Goal: Transaction & Acquisition: Purchase product/service

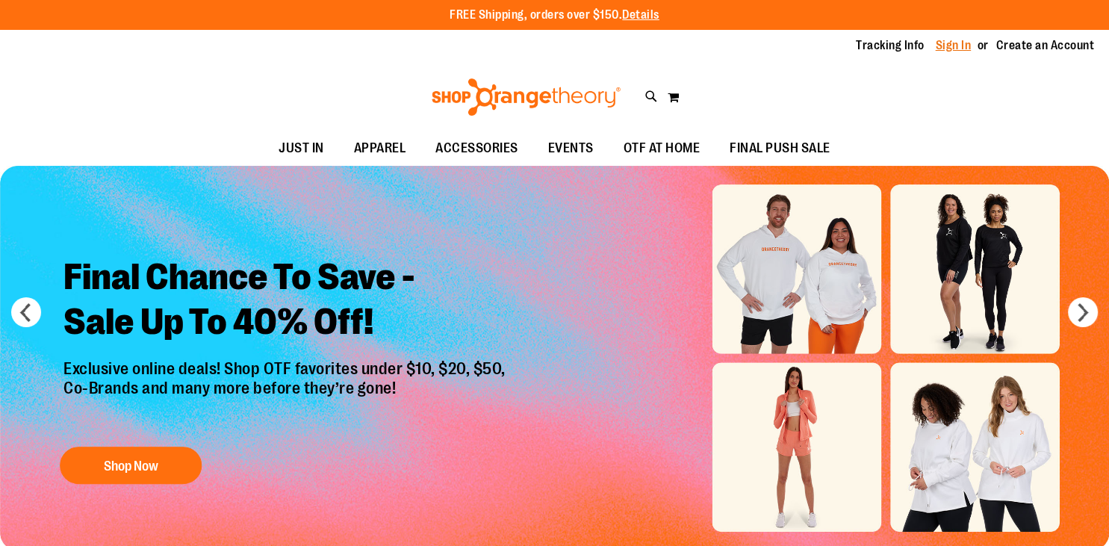
click at [946, 50] on link "Sign In" at bounding box center [954, 45] width 36 height 16
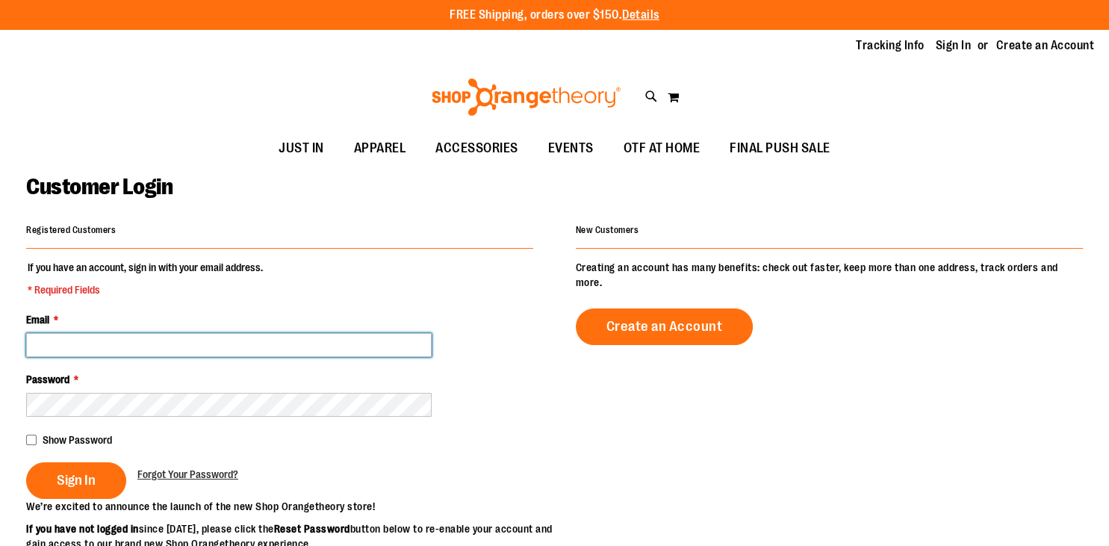
click at [243, 346] on input "Email *" at bounding box center [228, 345] width 405 height 24
type input "**********"
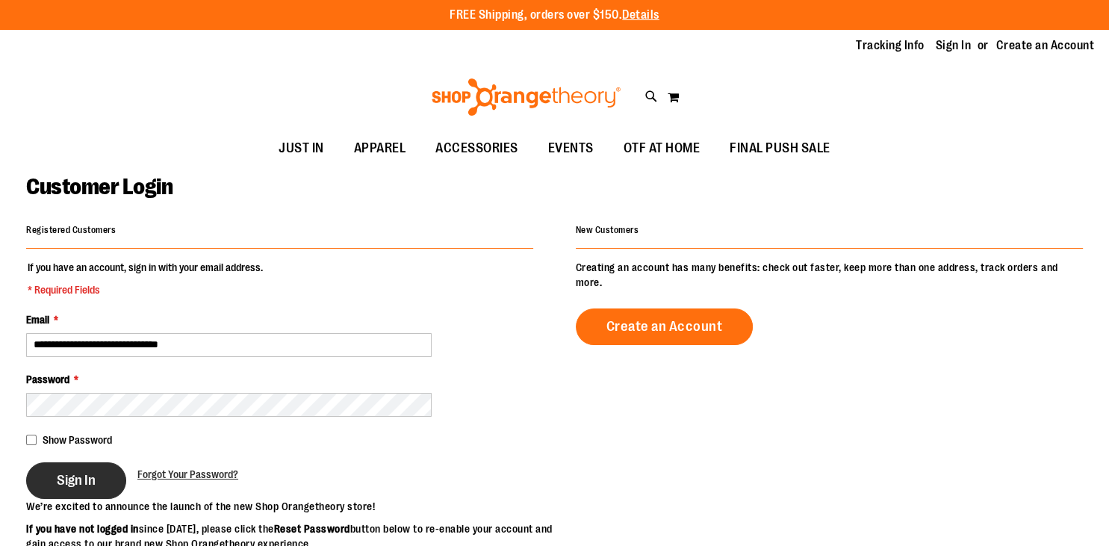
click at [87, 481] on span "Sign In" at bounding box center [76, 480] width 39 height 16
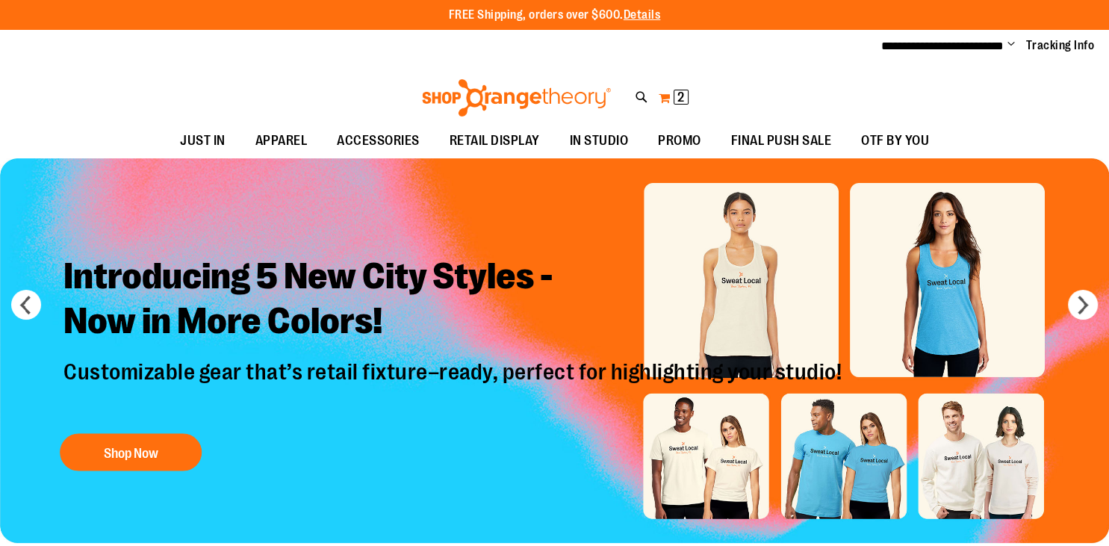
click at [673, 97] on button "My Cart 2 2 items" at bounding box center [673, 98] width 31 height 24
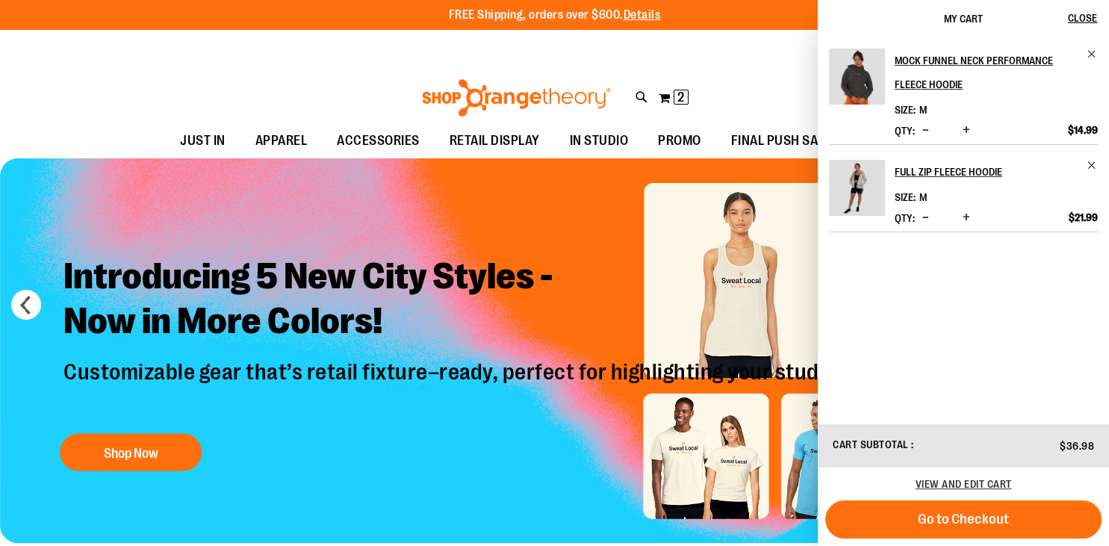
click at [722, 57] on div "**********" at bounding box center [554, 46] width 1109 height 33
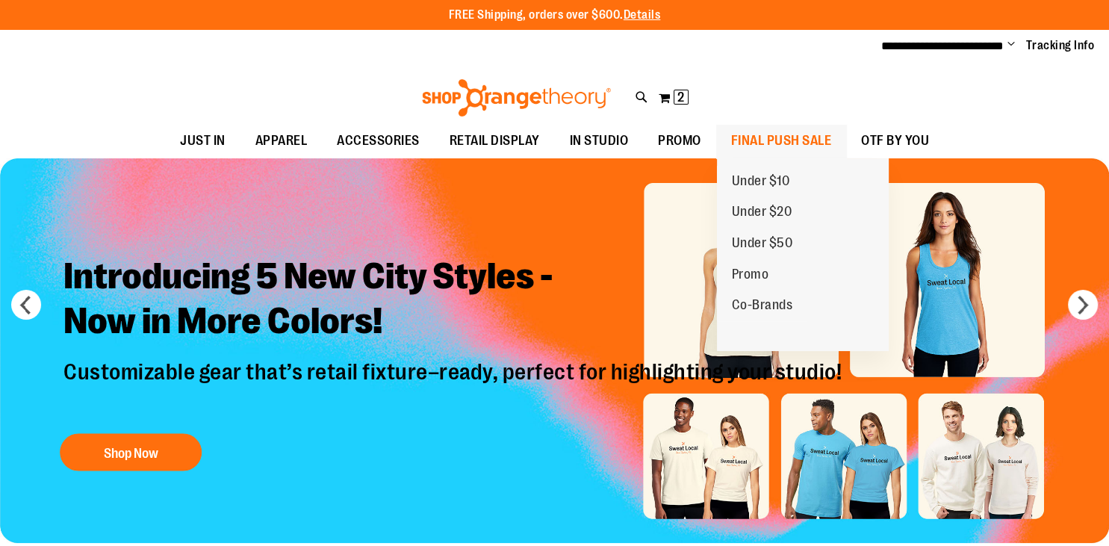
click at [762, 136] on span "FINAL PUSH SALE" at bounding box center [781, 141] width 101 height 34
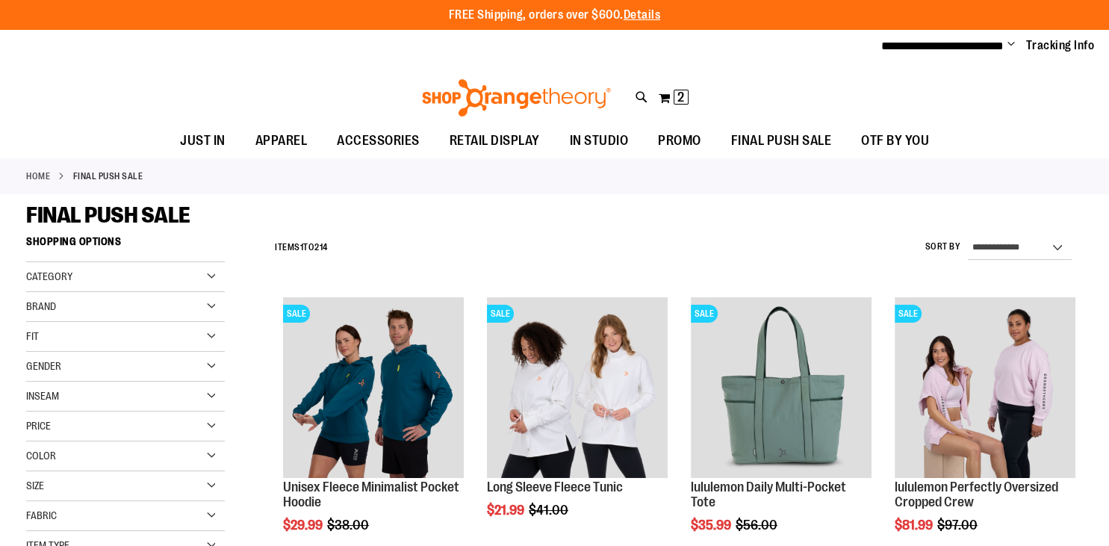
drag, startPoint x: 1108, startPoint y: 103, endPoint x: 1095, endPoint y: 201, distance: 98.7
click at [671, 202] on div "FINAL PUSH SALE" at bounding box center [554, 215] width 1057 height 27
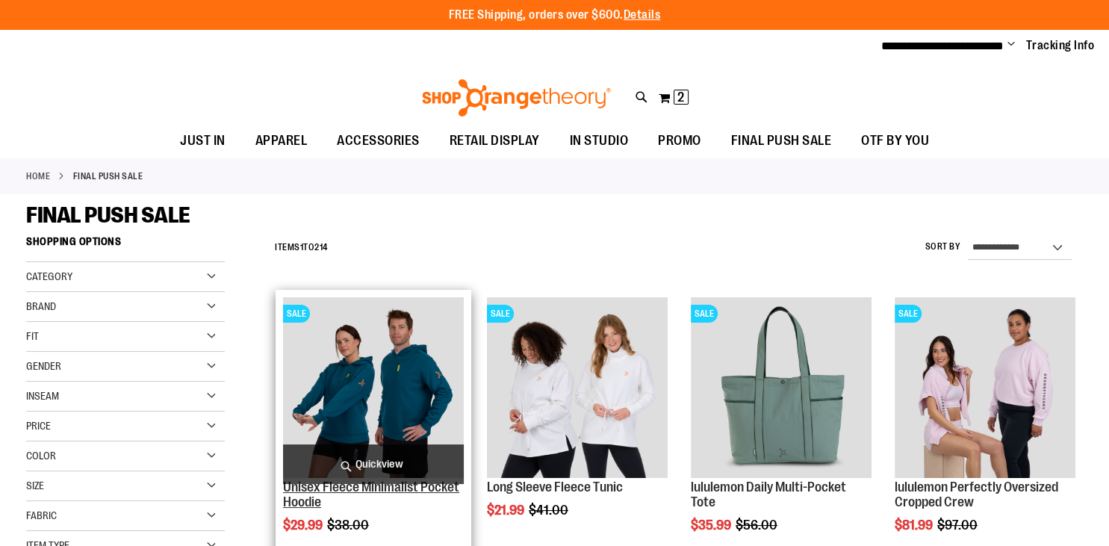
click at [385, 484] on link "Unisex Fleece Minimalist Pocket Hoodie" at bounding box center [371, 494] width 176 height 30
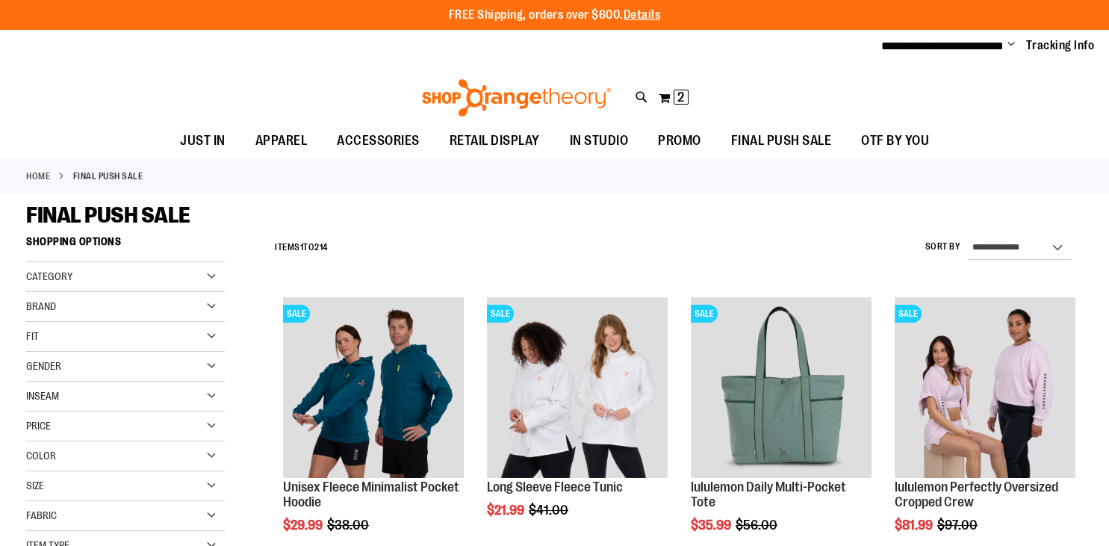
drag, startPoint x: 1106, startPoint y: 54, endPoint x: 1101, endPoint y: 111, distance: 57.0
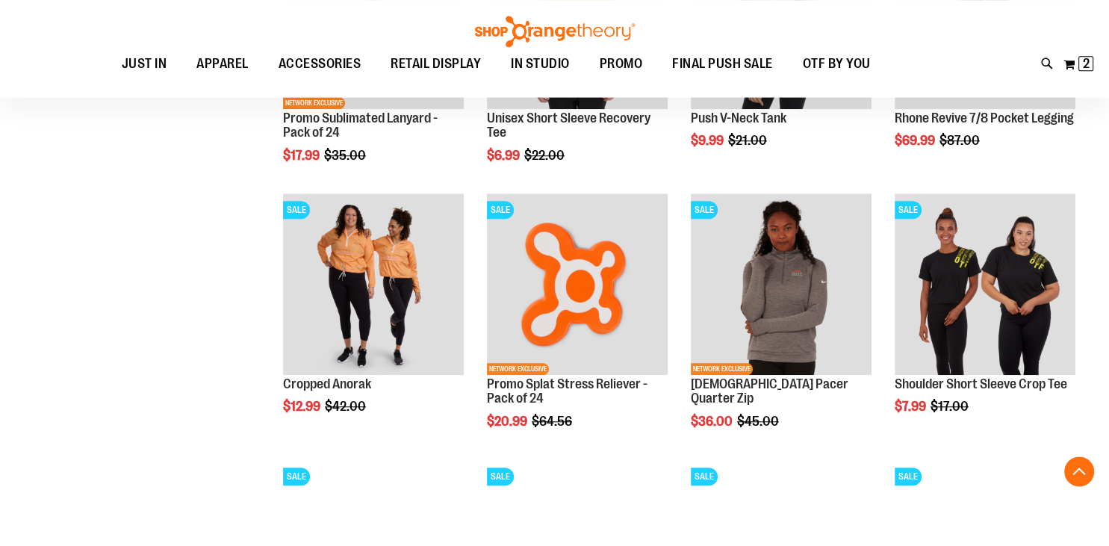
scroll to position [1168, 0]
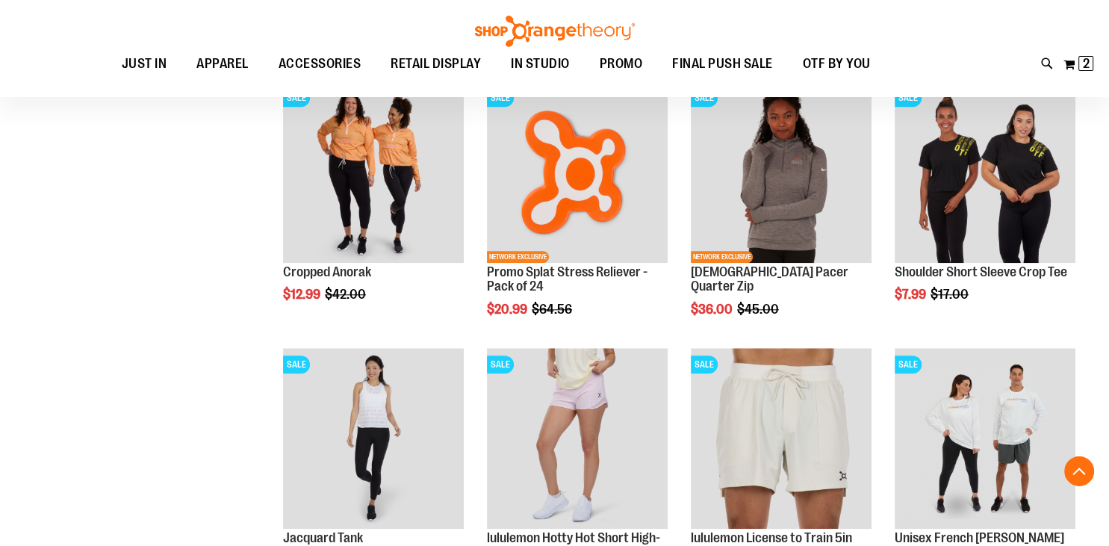
scroll to position [1285, 0]
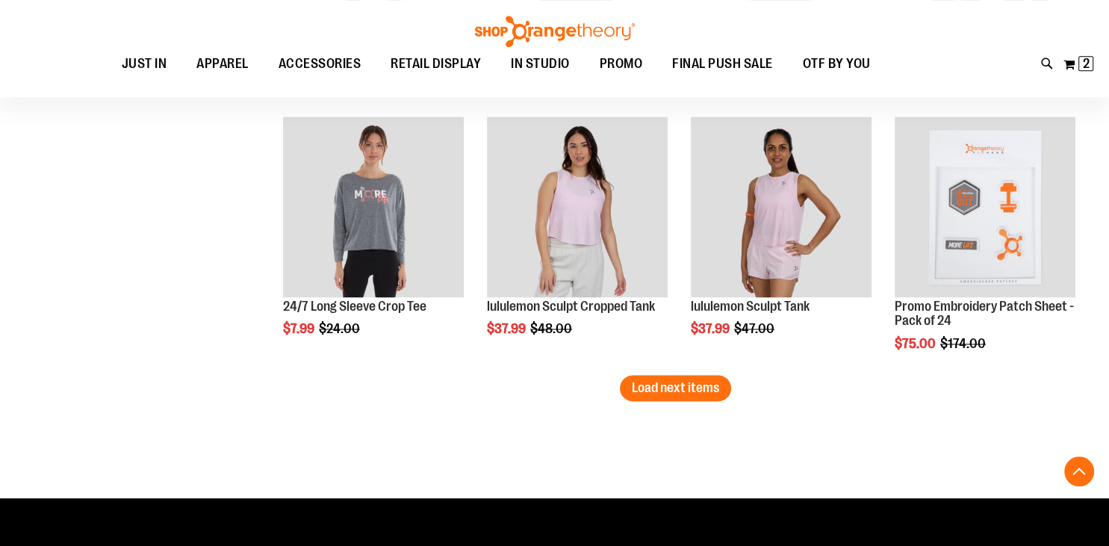
scroll to position [2312, 0]
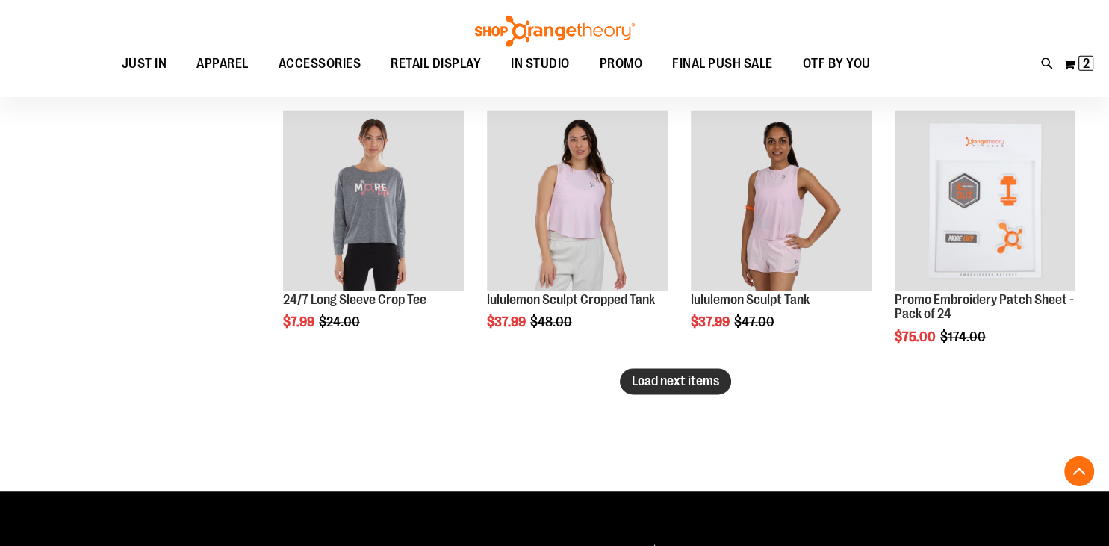
click at [704, 388] on span "Load next items" at bounding box center [675, 381] width 87 height 15
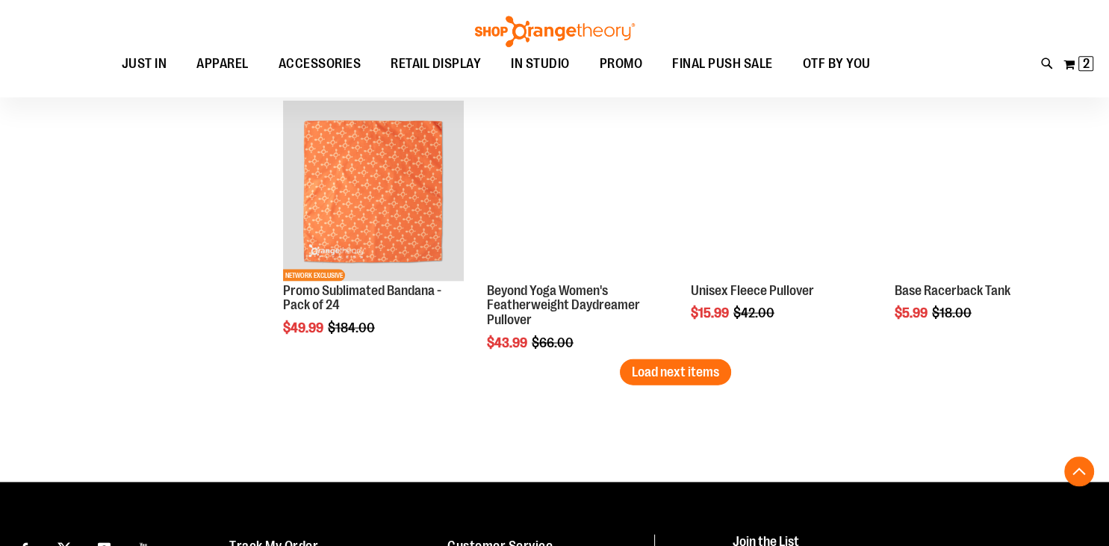
scroll to position [3125, 0]
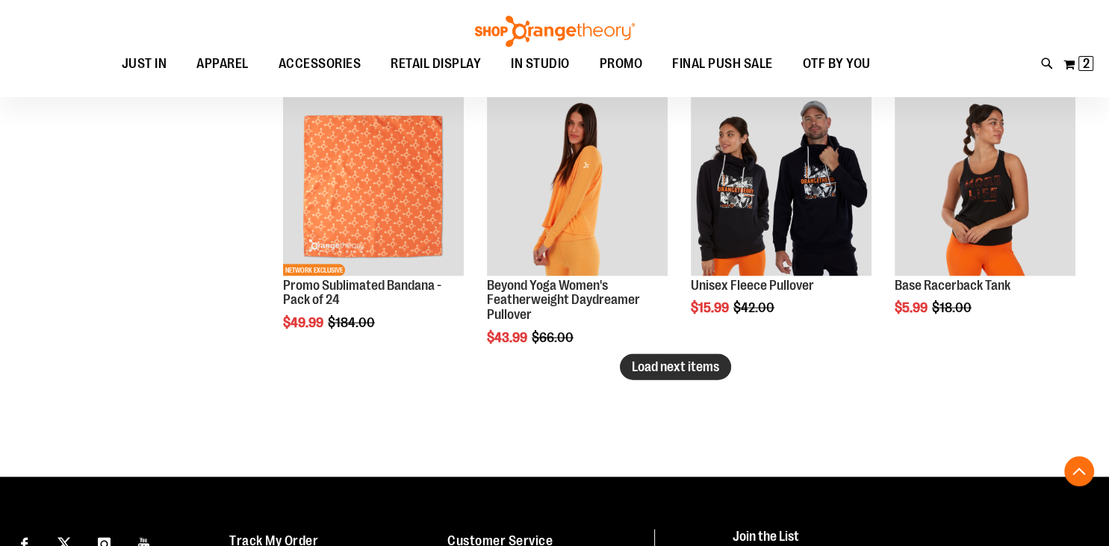
click at [697, 378] on button "Load next items" at bounding box center [675, 367] width 111 height 26
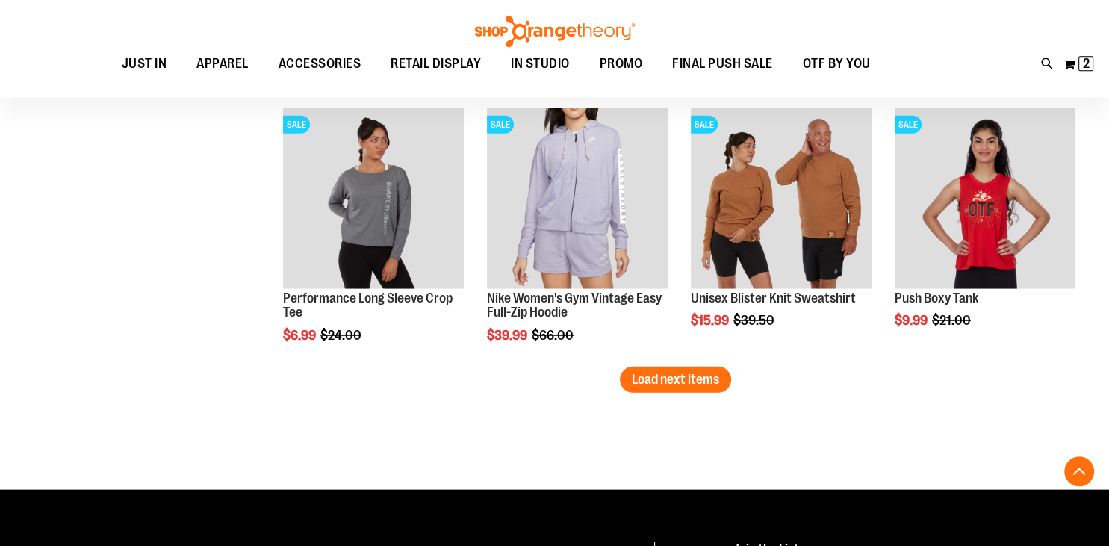
scroll to position [3916, 0]
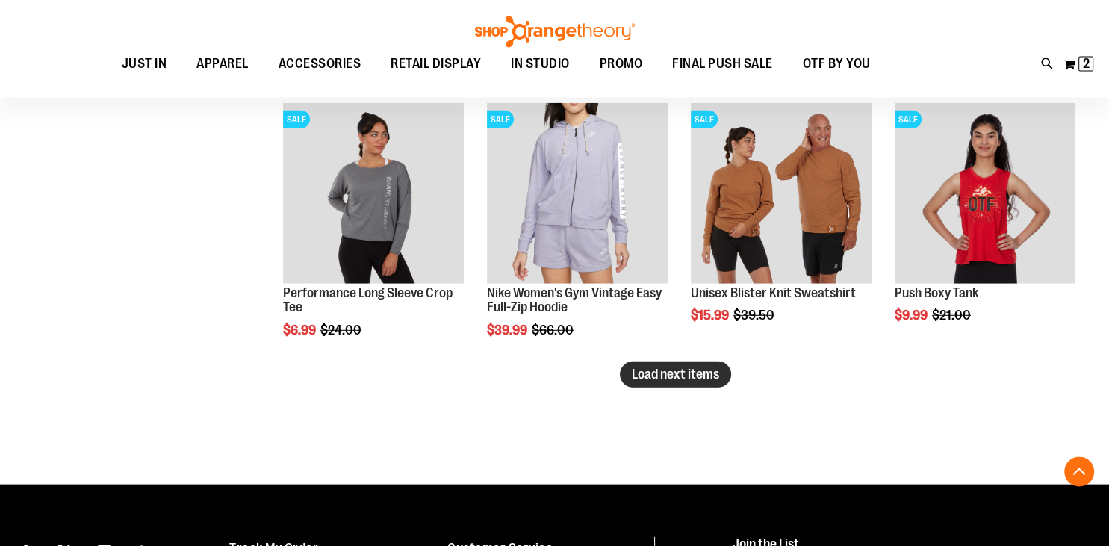
click at [695, 377] on span "Load next items" at bounding box center [675, 373] width 87 height 15
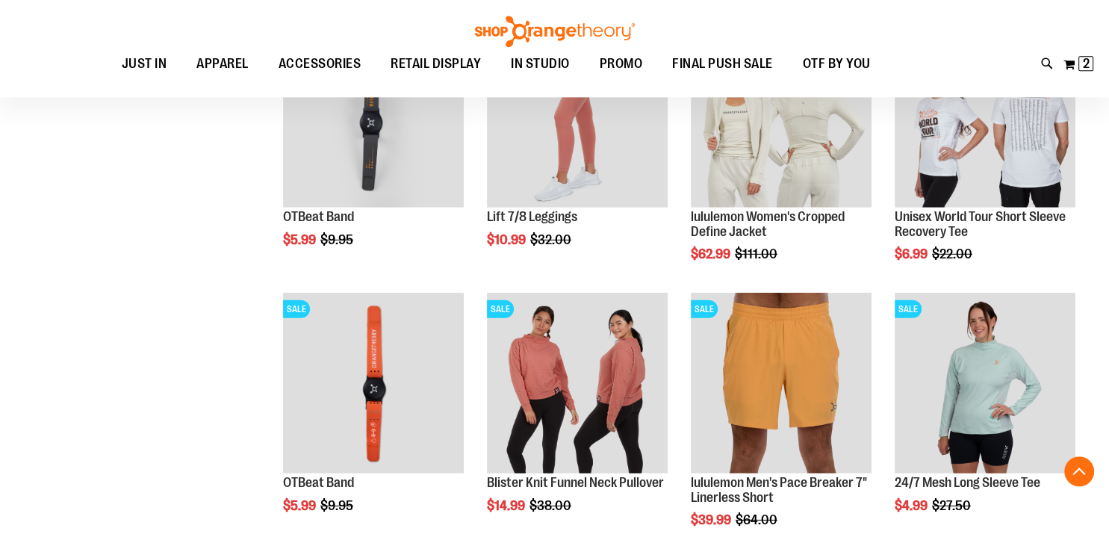
scroll to position [4263, 0]
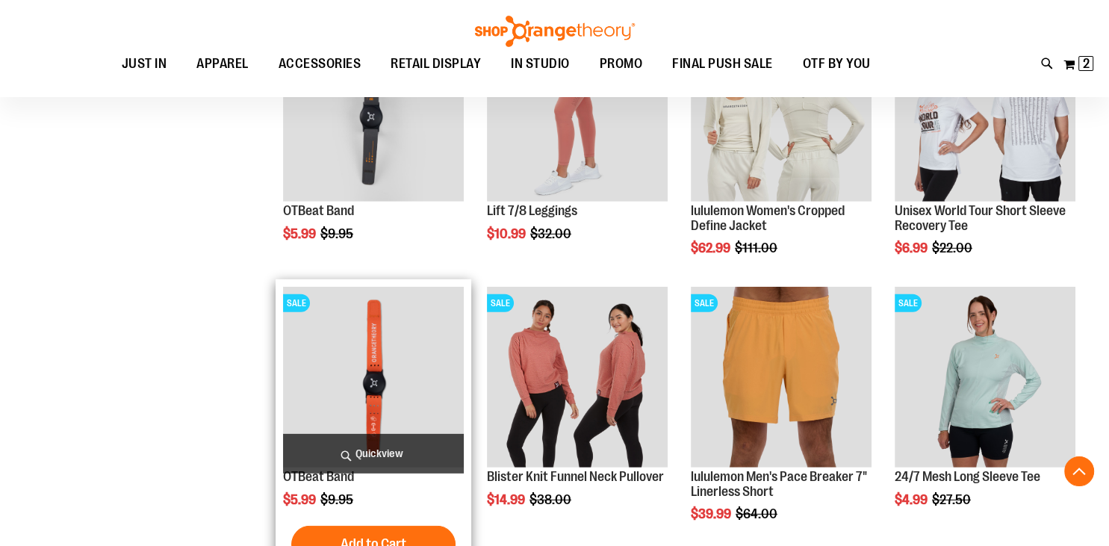
click at [402, 404] on img "product" at bounding box center [373, 377] width 181 height 181
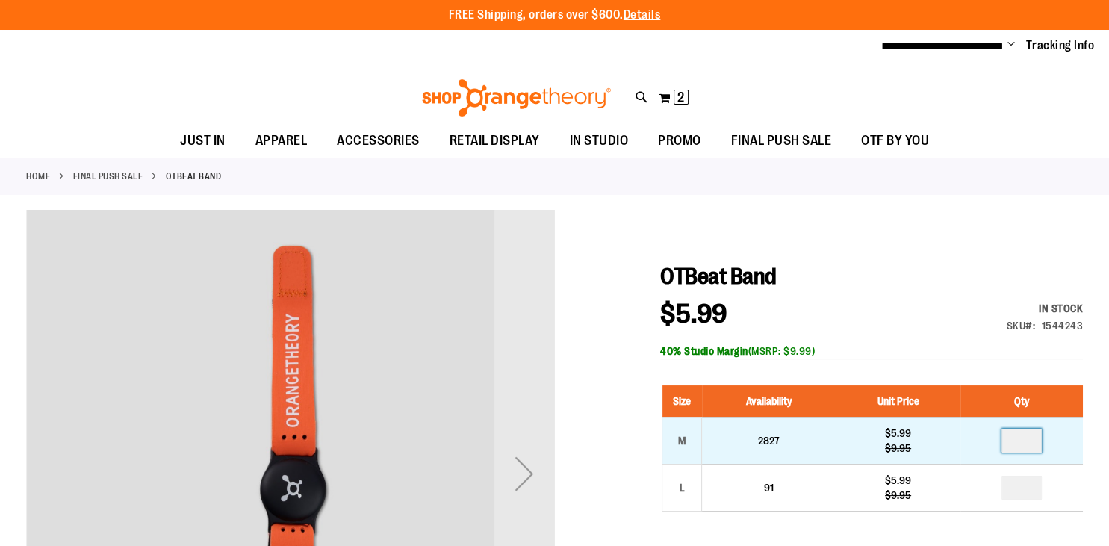
click at [1038, 447] on input "number" at bounding box center [1021, 441] width 40 height 24
type input "*"
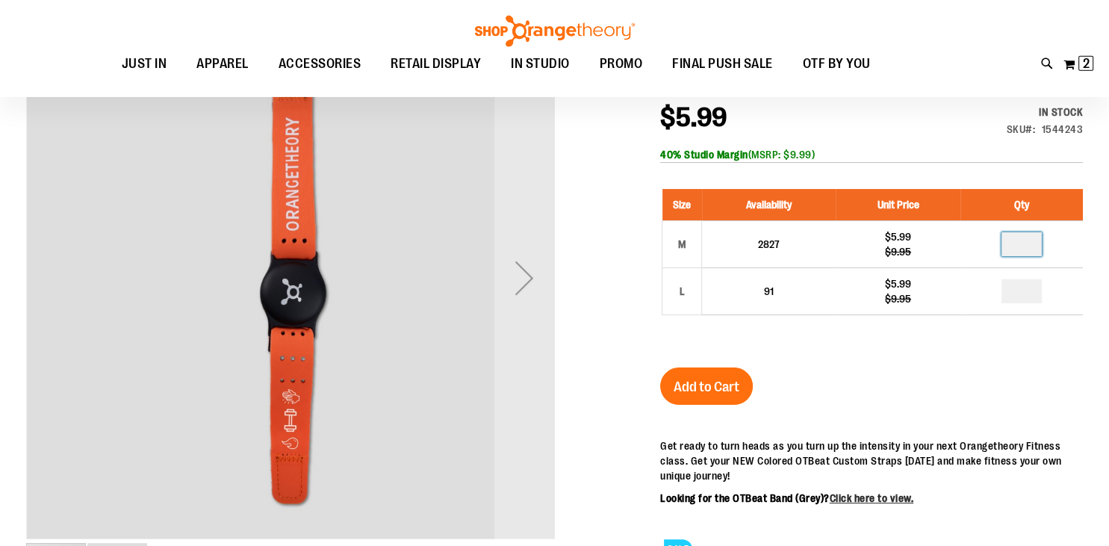
scroll to position [243, 0]
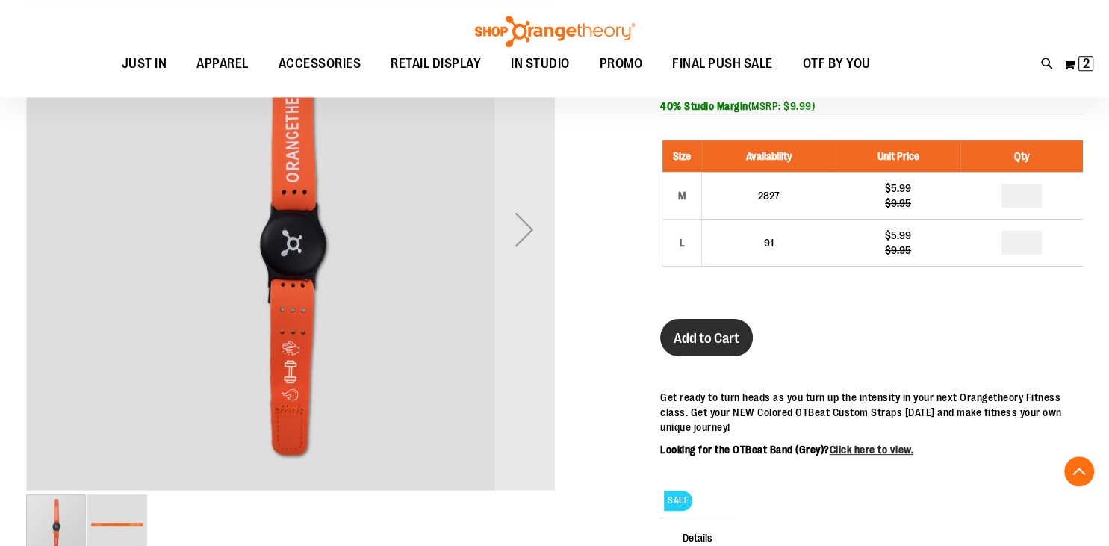
click at [726, 333] on span "Add to Cart" at bounding box center [706, 338] width 66 height 16
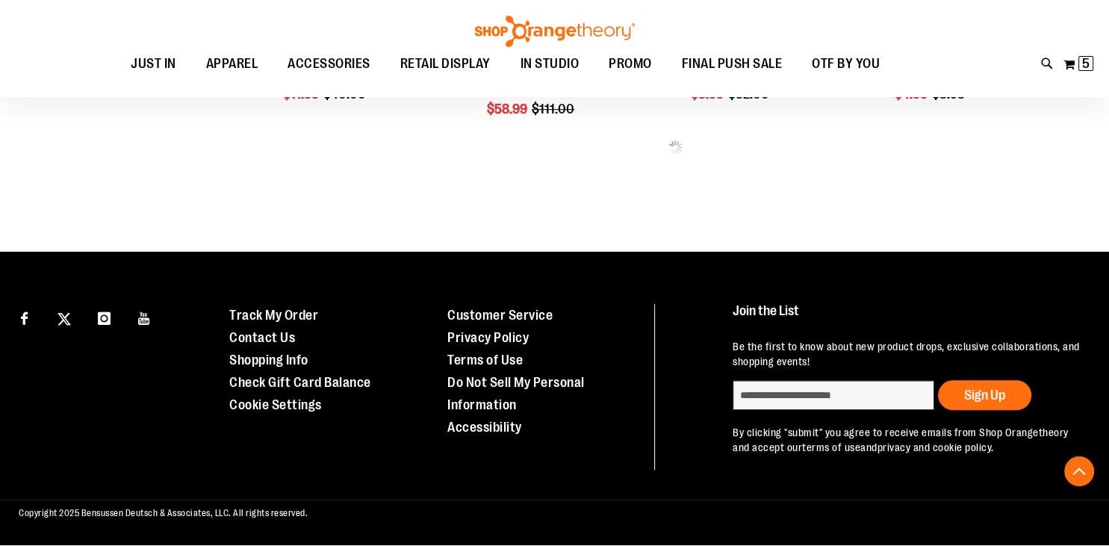
scroll to position [803, 0]
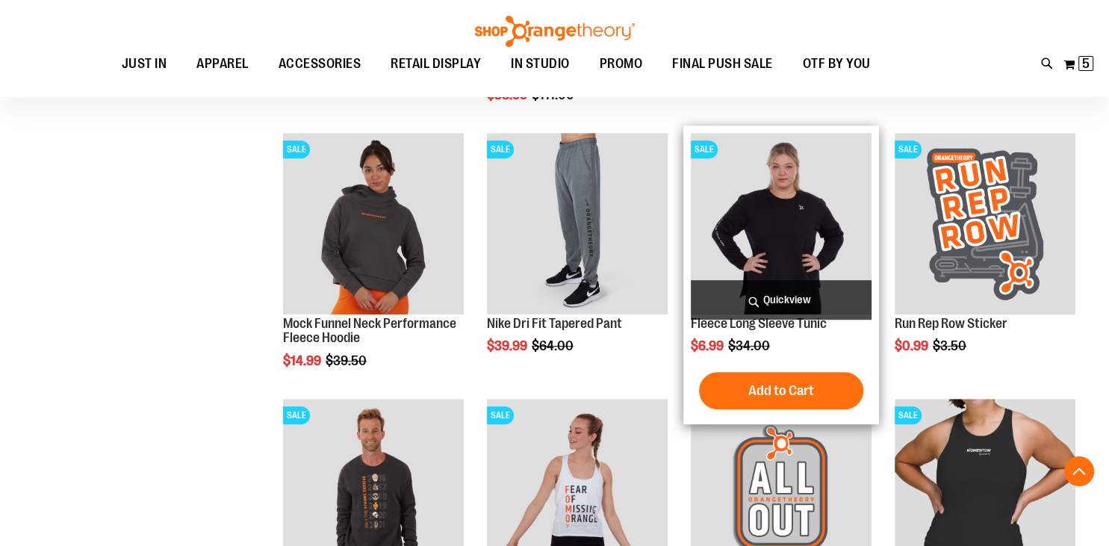
click at [802, 271] on img "product" at bounding box center [781, 223] width 181 height 181
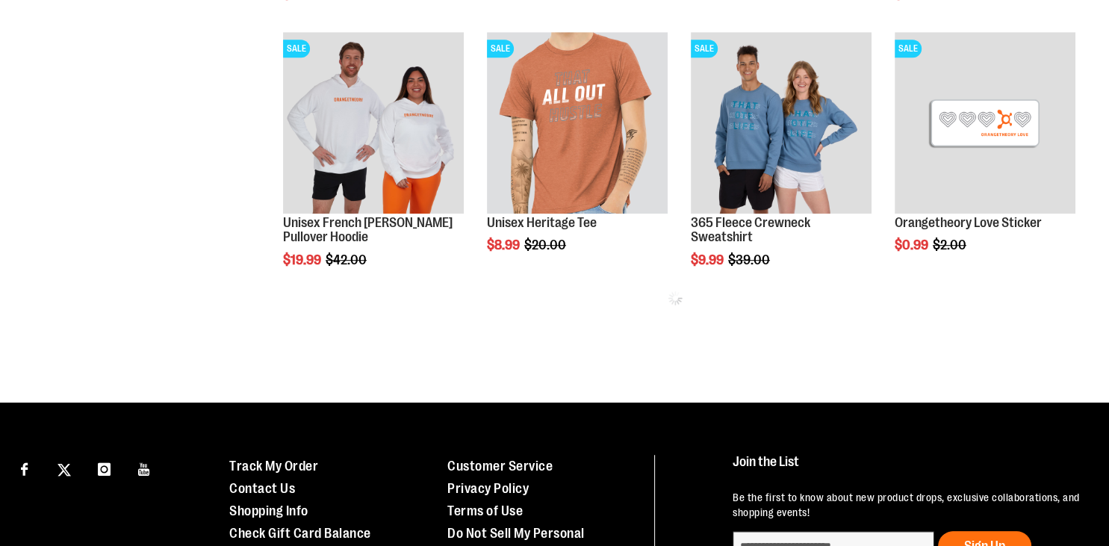
scroll to position [803, 0]
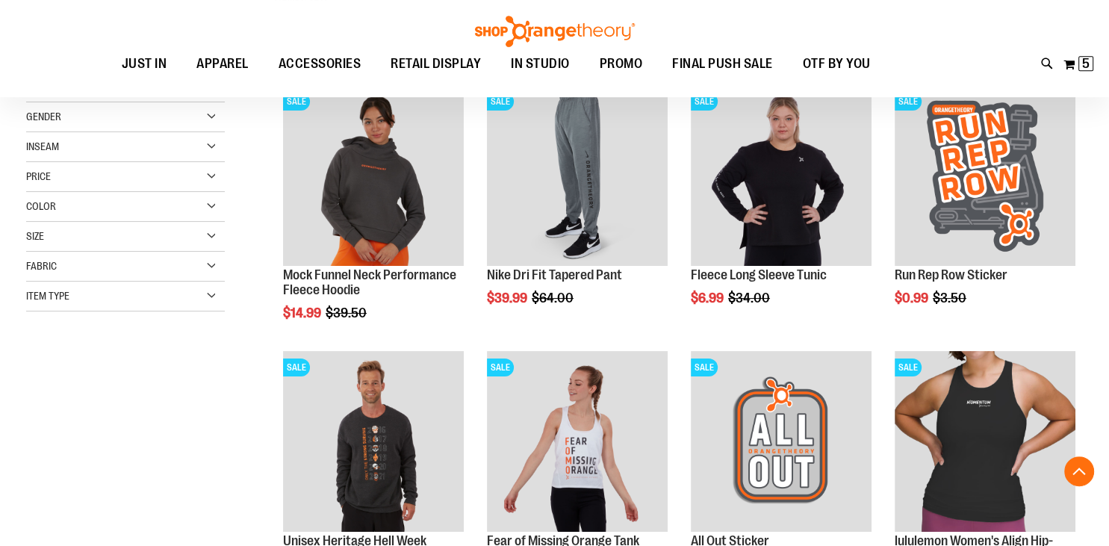
scroll to position [250, 0]
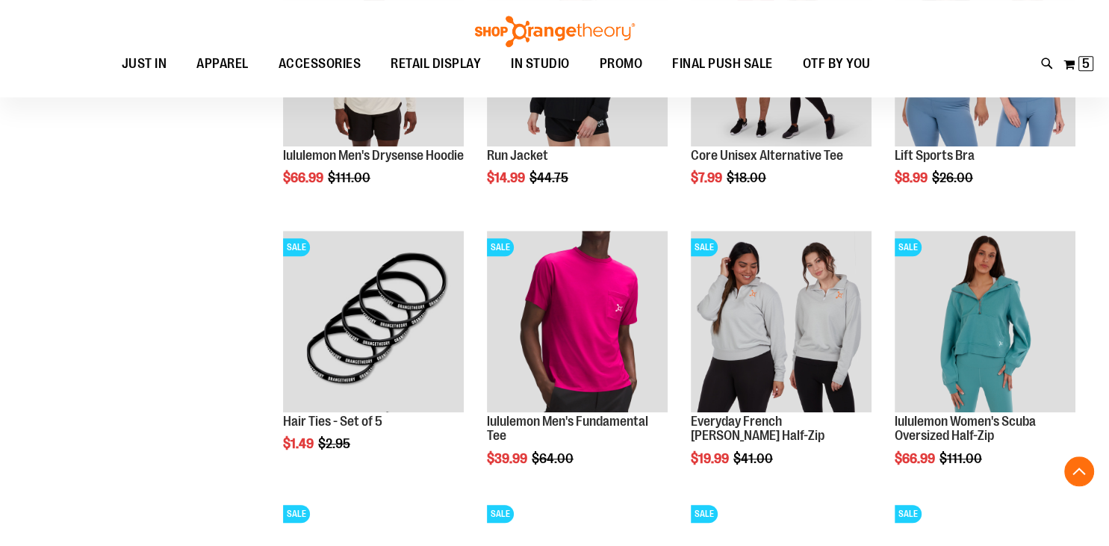
scroll to position [1180, 0]
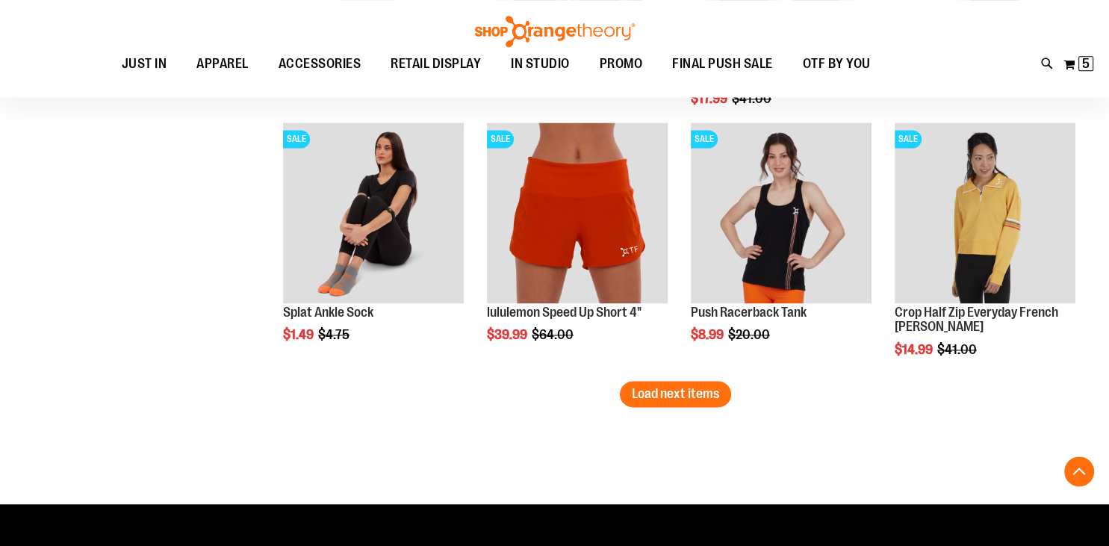
scroll to position [2341, 0]
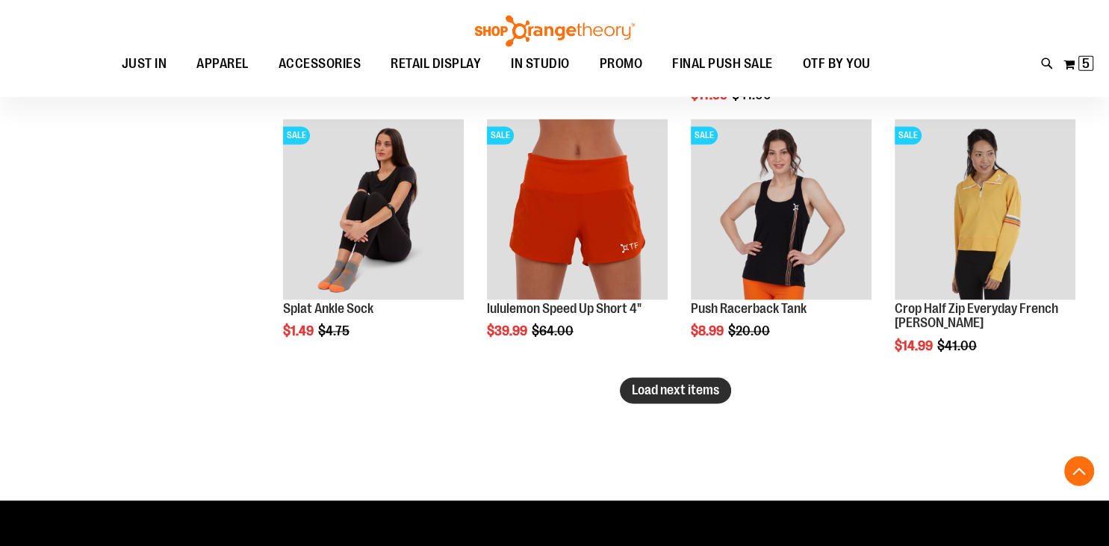
click at [691, 389] on span "Load next items" at bounding box center [675, 390] width 87 height 15
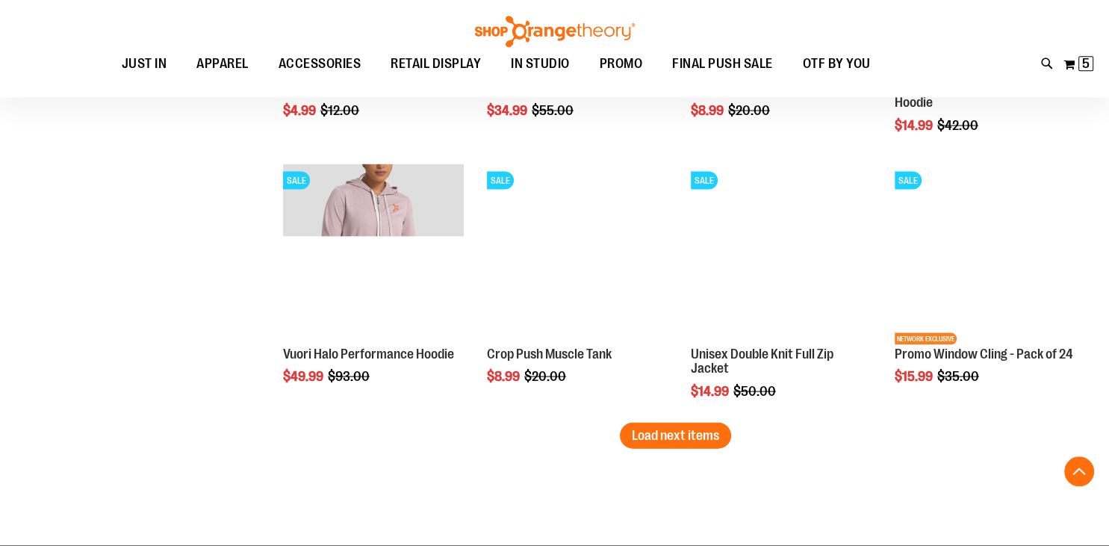
scroll to position [3090, 0]
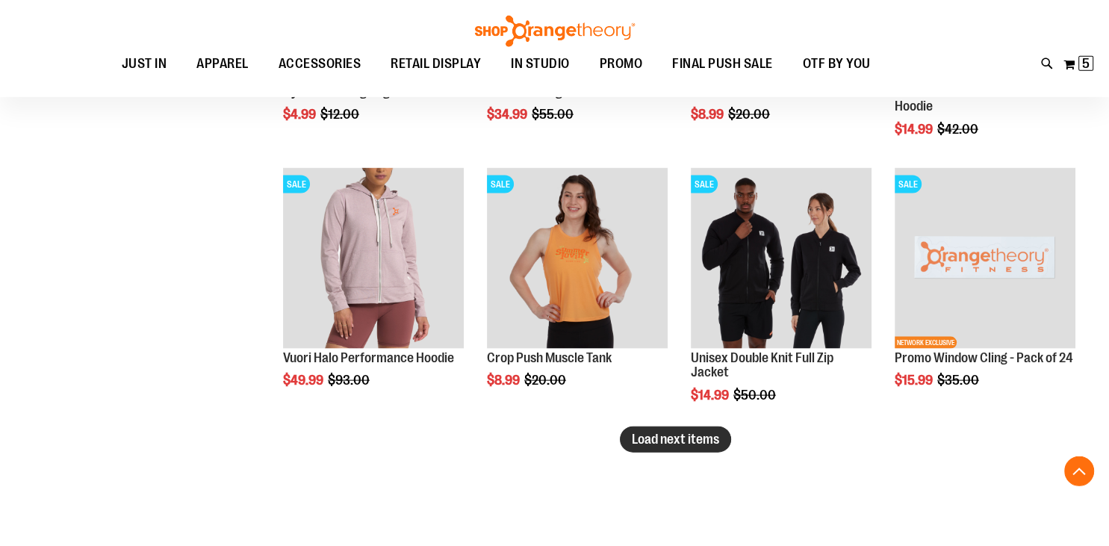
click at [665, 435] on span "Load next items" at bounding box center [675, 439] width 87 height 15
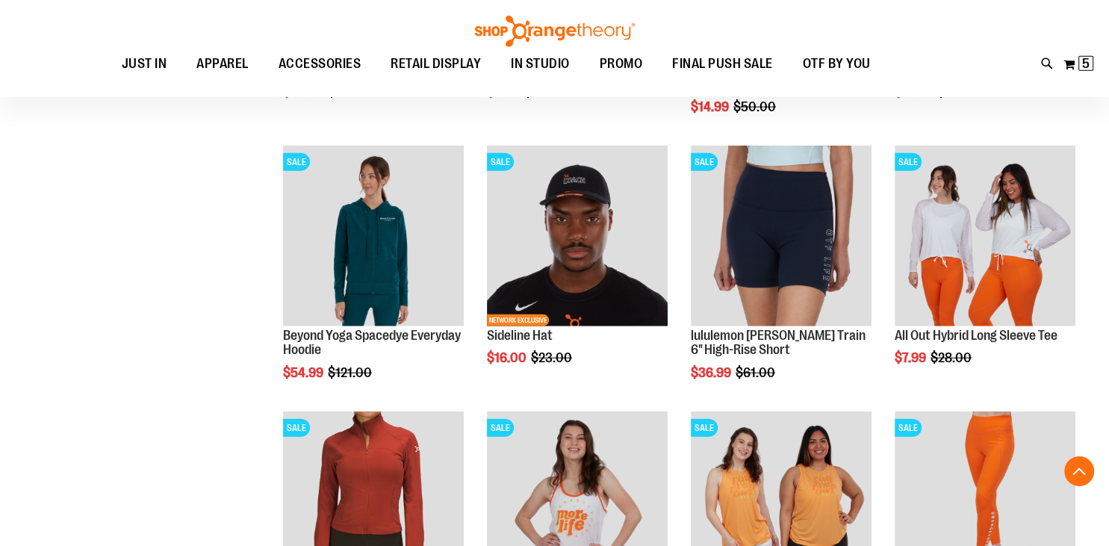
scroll to position [3383, 0]
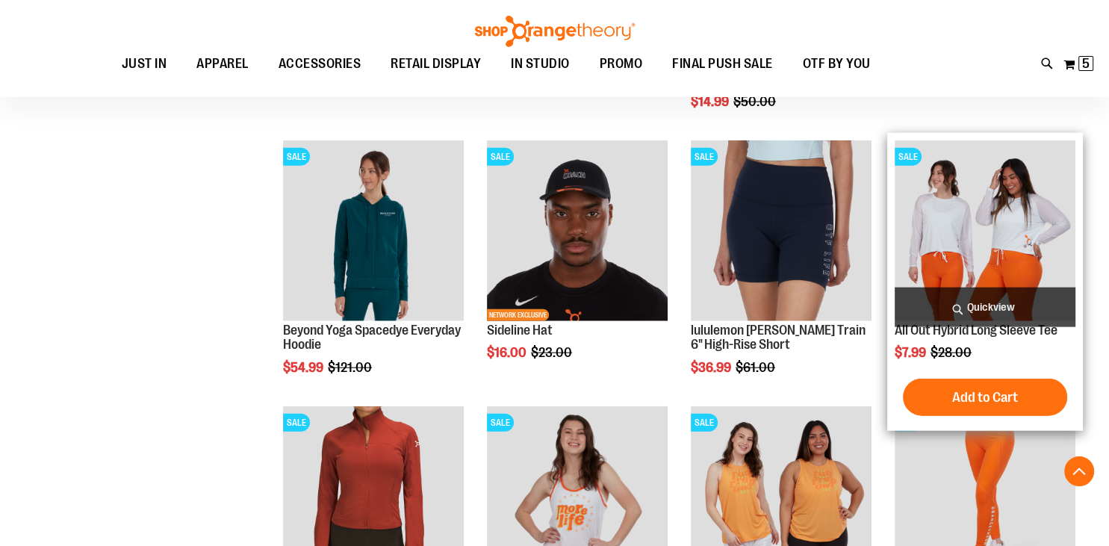
click at [968, 305] on span "Quickview" at bounding box center [985, 307] width 181 height 40
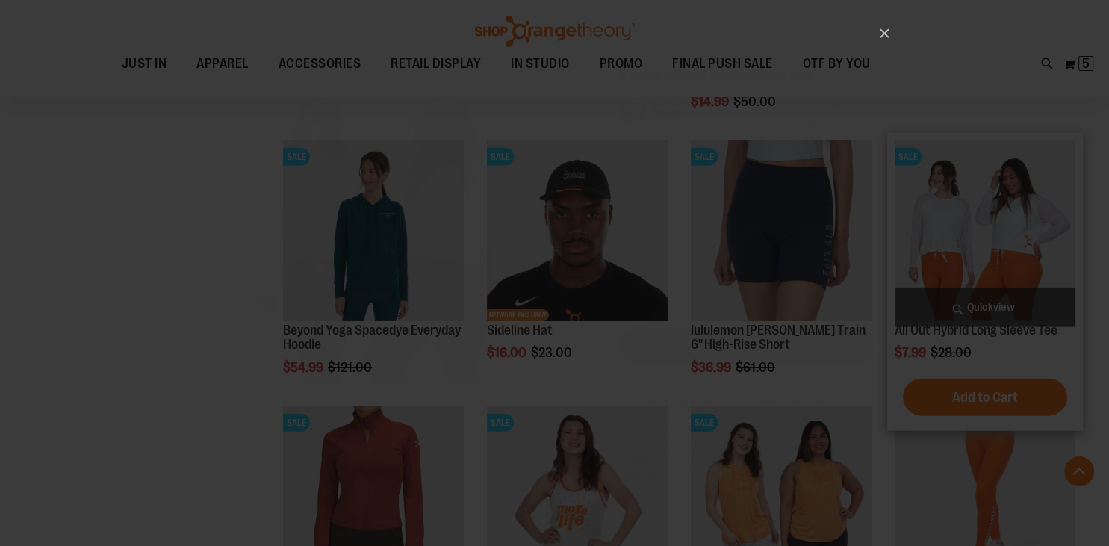
scroll to position [0, 0]
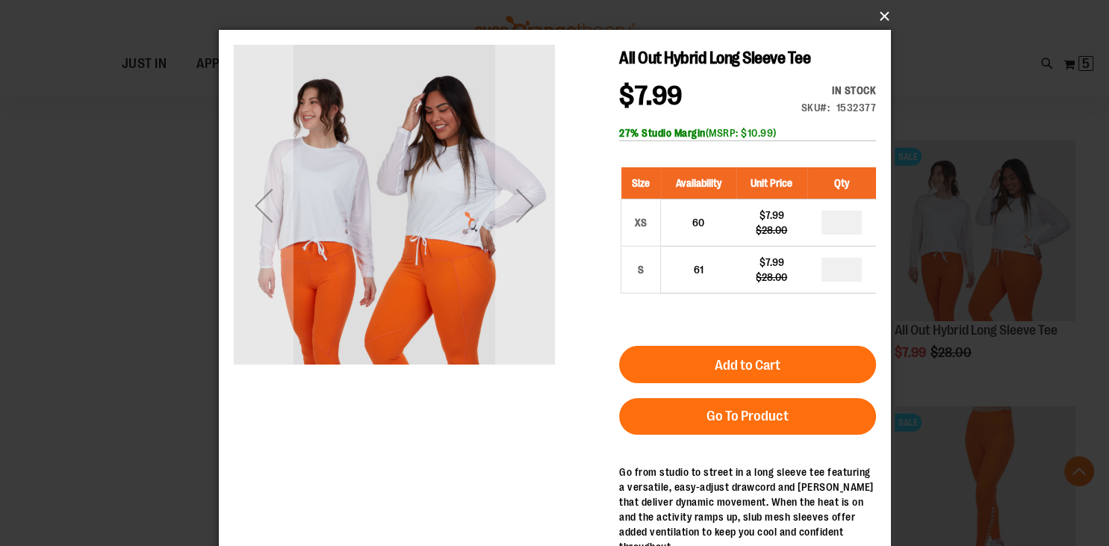
click at [886, 21] on button "×" at bounding box center [559, 16] width 672 height 33
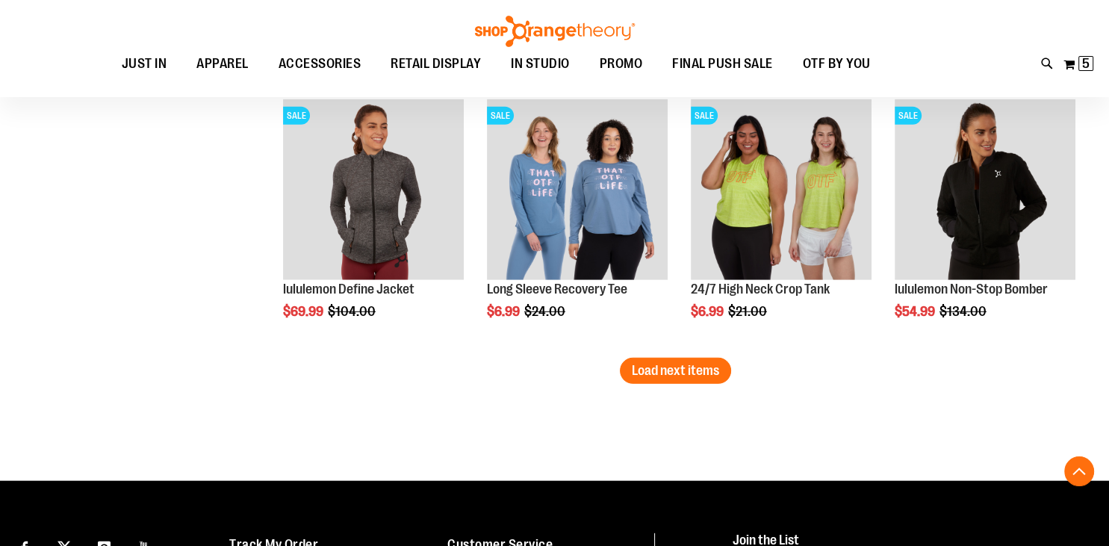
scroll to position [3961, 0]
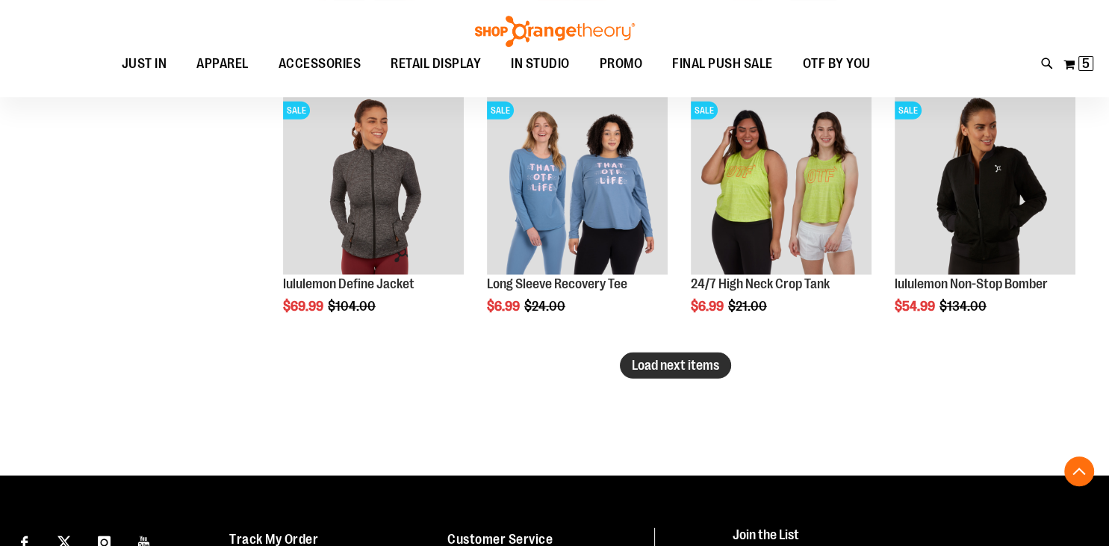
click at [692, 356] on button "Load next items" at bounding box center [675, 365] width 111 height 26
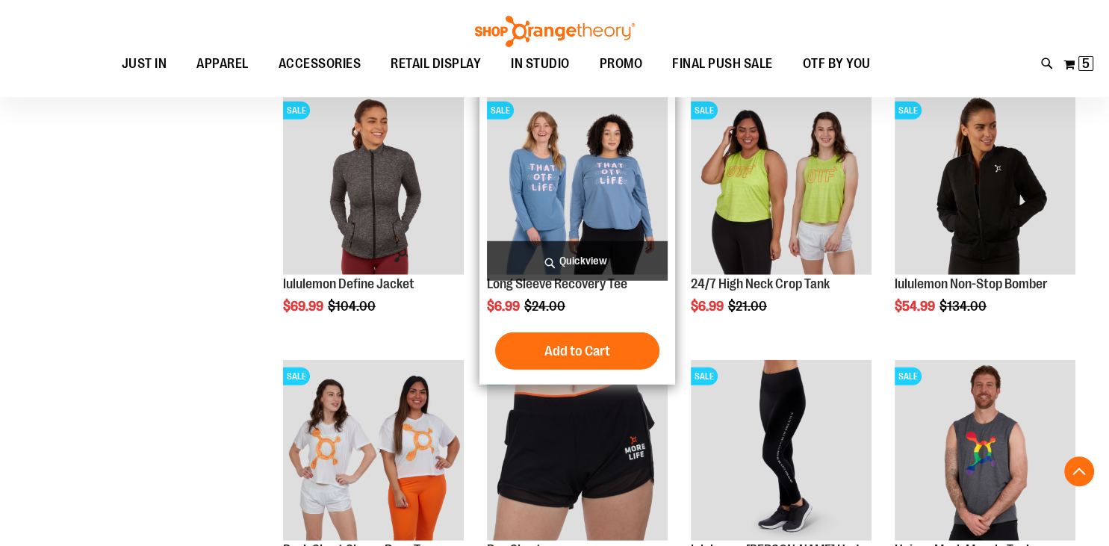
click at [606, 231] on img "product" at bounding box center [577, 184] width 181 height 181
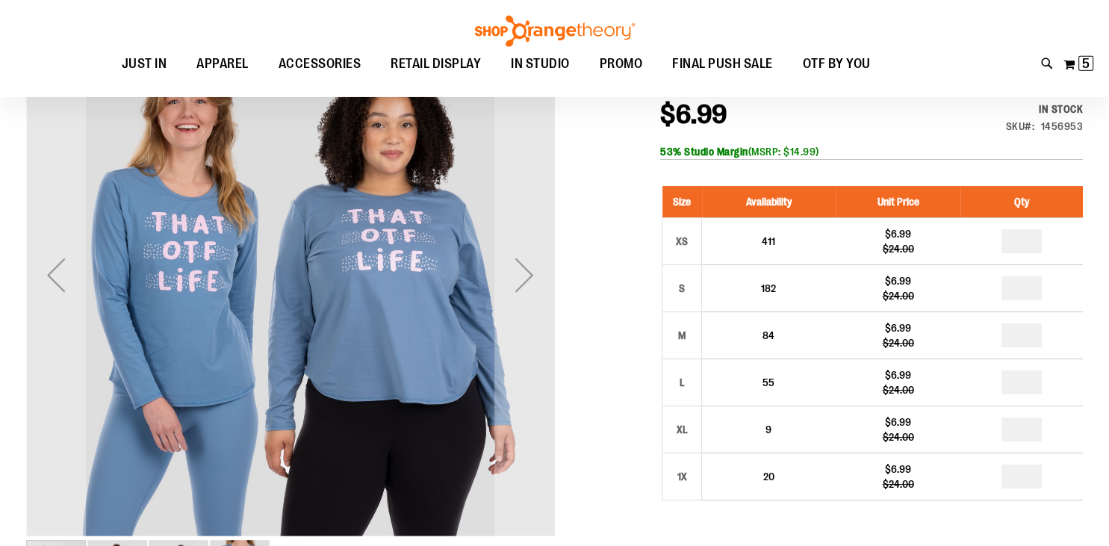
scroll to position [196, 0]
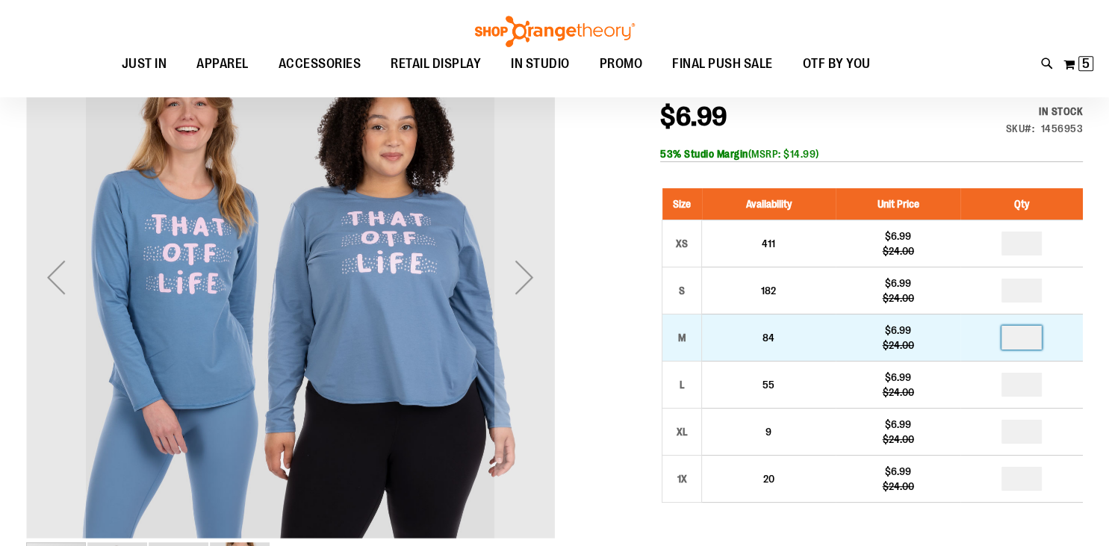
click at [1037, 335] on input "number" at bounding box center [1021, 338] width 40 height 24
type input "*"
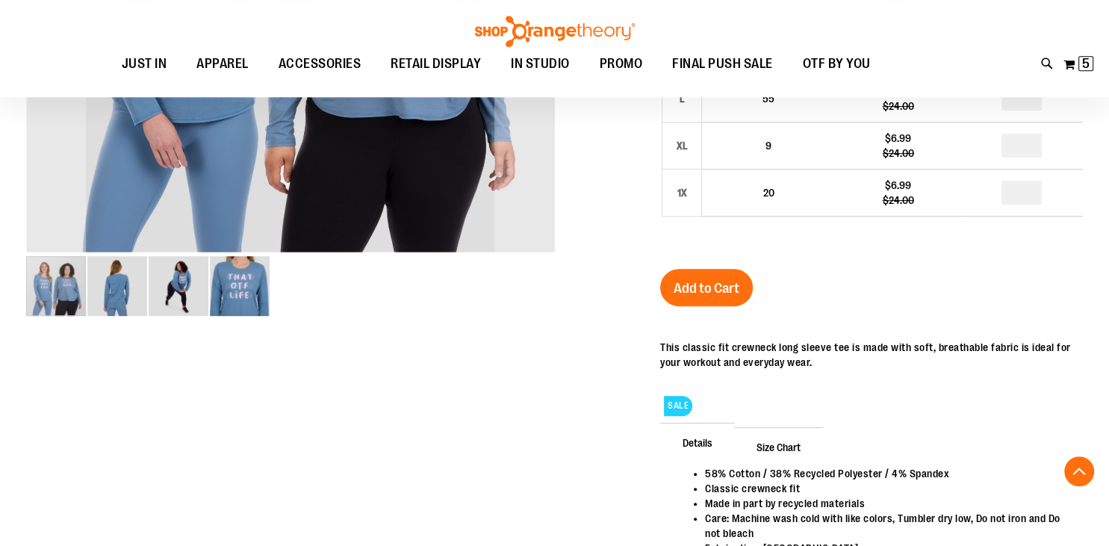
scroll to position [619, 0]
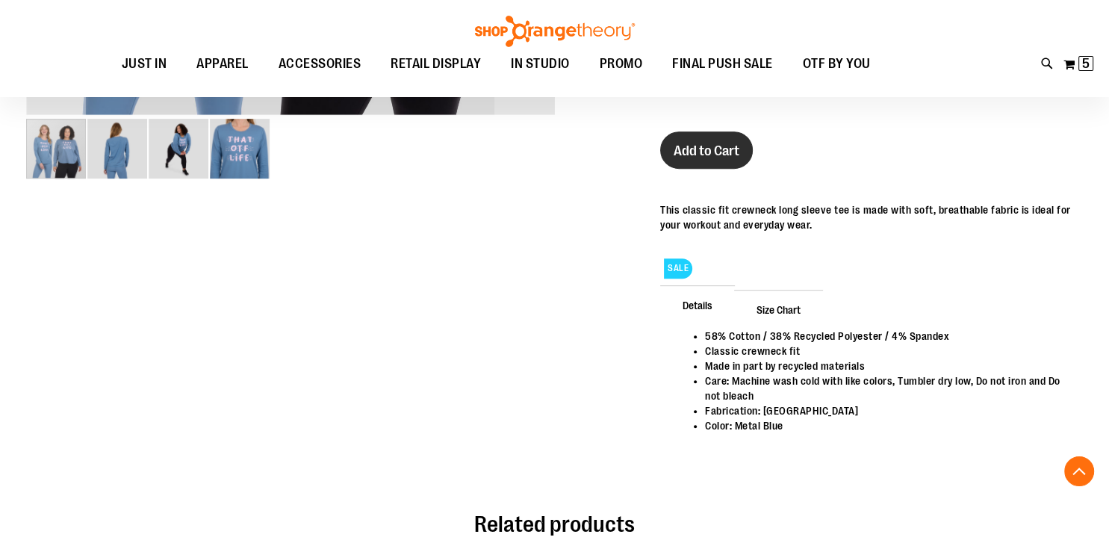
click at [698, 154] on span "Add to Cart" at bounding box center [706, 151] width 66 height 16
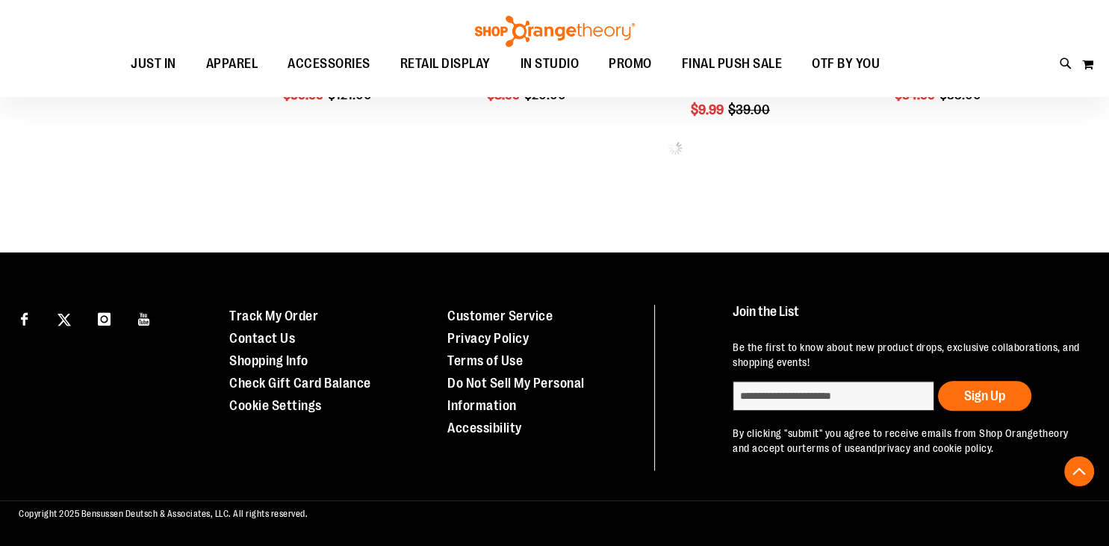
scroll to position [803, 0]
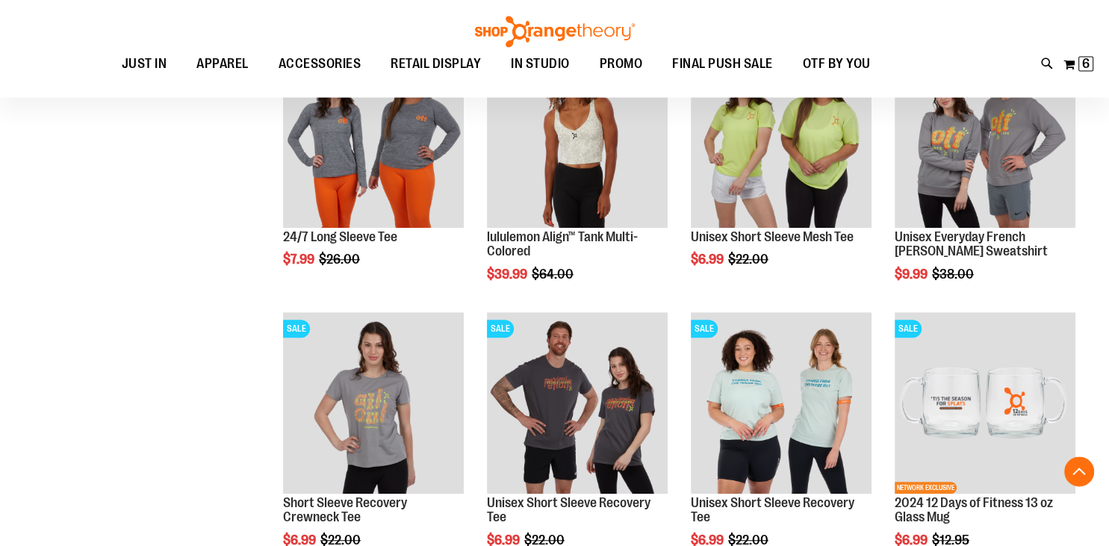
scroll to position [893, 0]
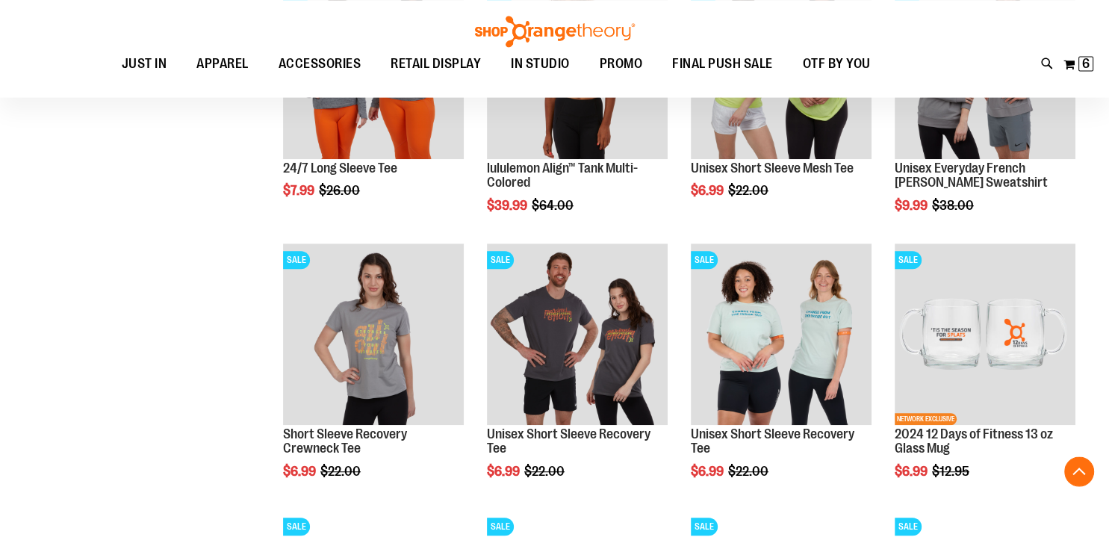
scroll to position [961, 0]
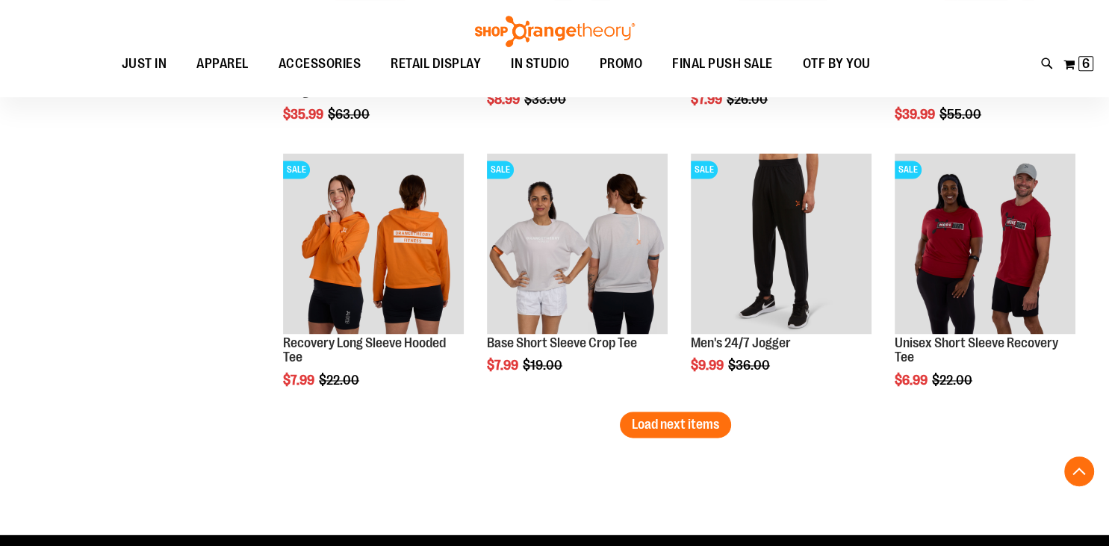
scroll to position [2116, 0]
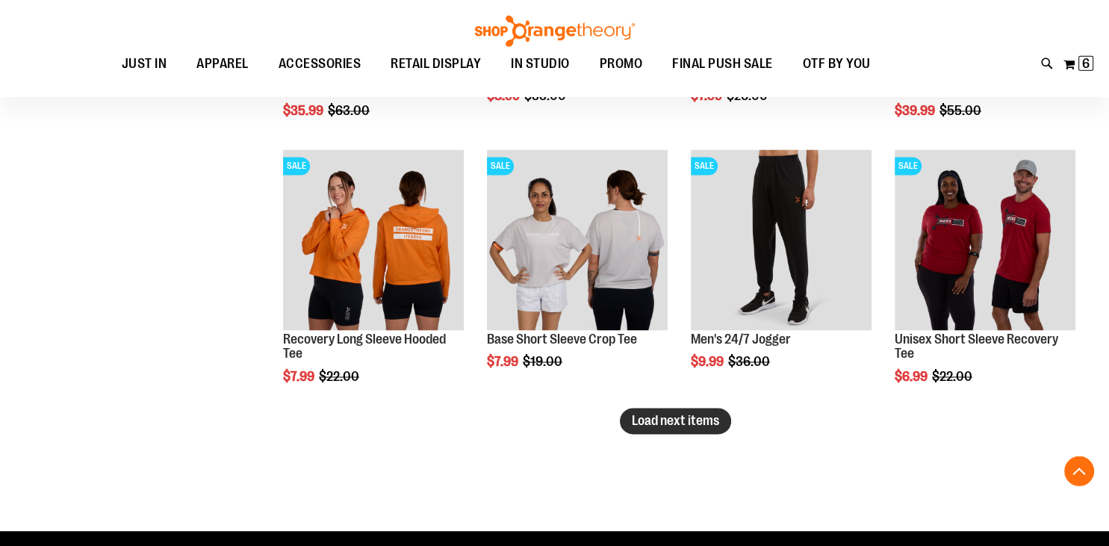
click at [644, 417] on span "Load next items" at bounding box center [675, 421] width 87 height 15
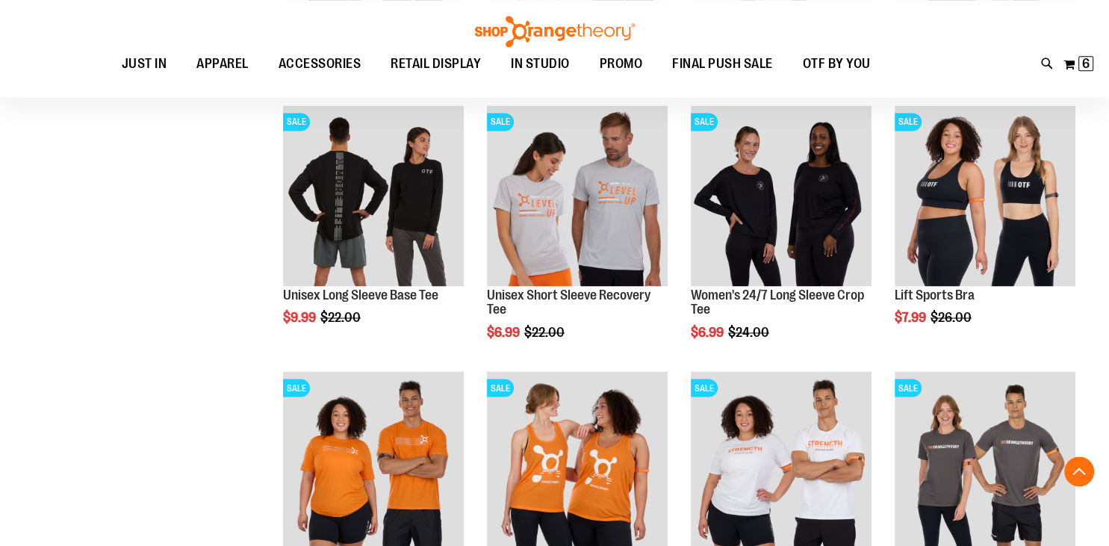
scroll to position [2348, 0]
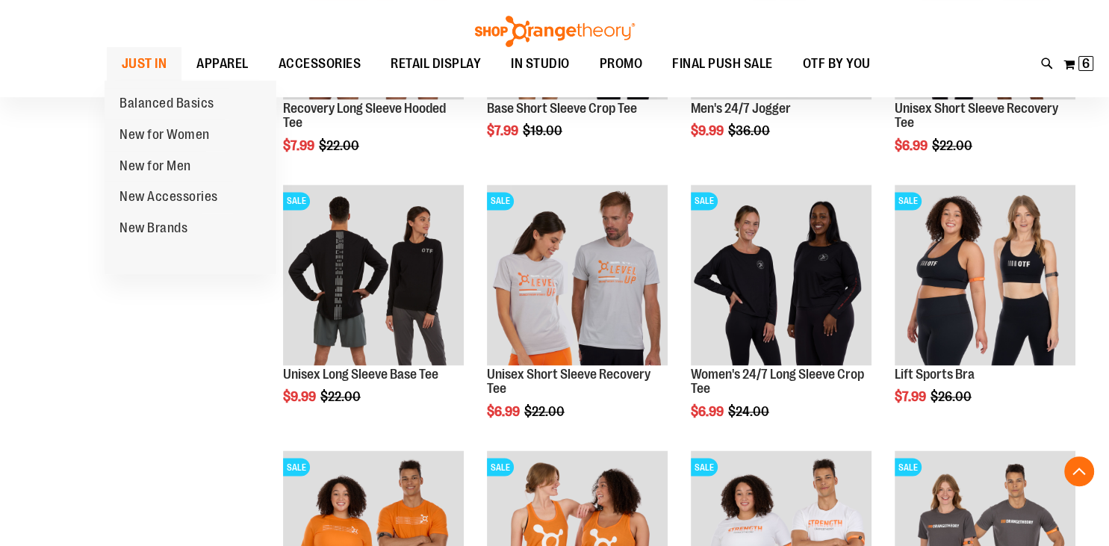
click at [151, 57] on span "JUST IN" at bounding box center [145, 64] width 46 height 34
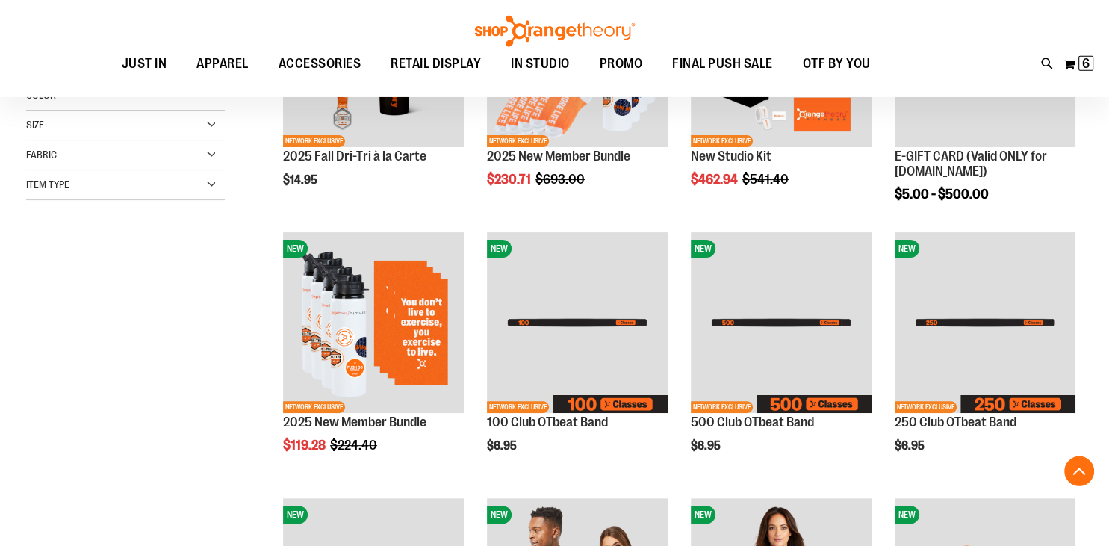
scroll to position [333, 0]
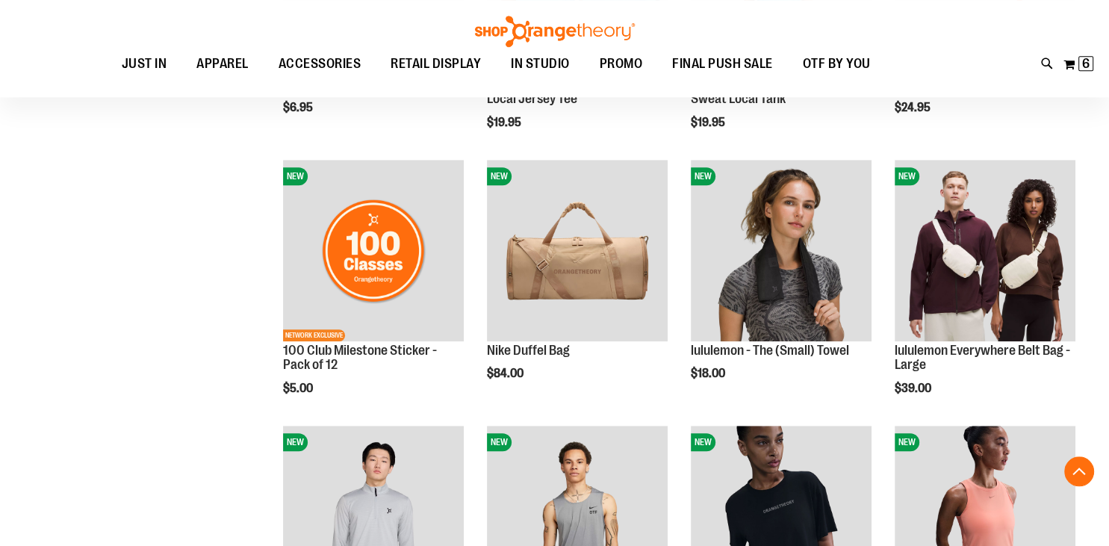
scroll to position [946, 0]
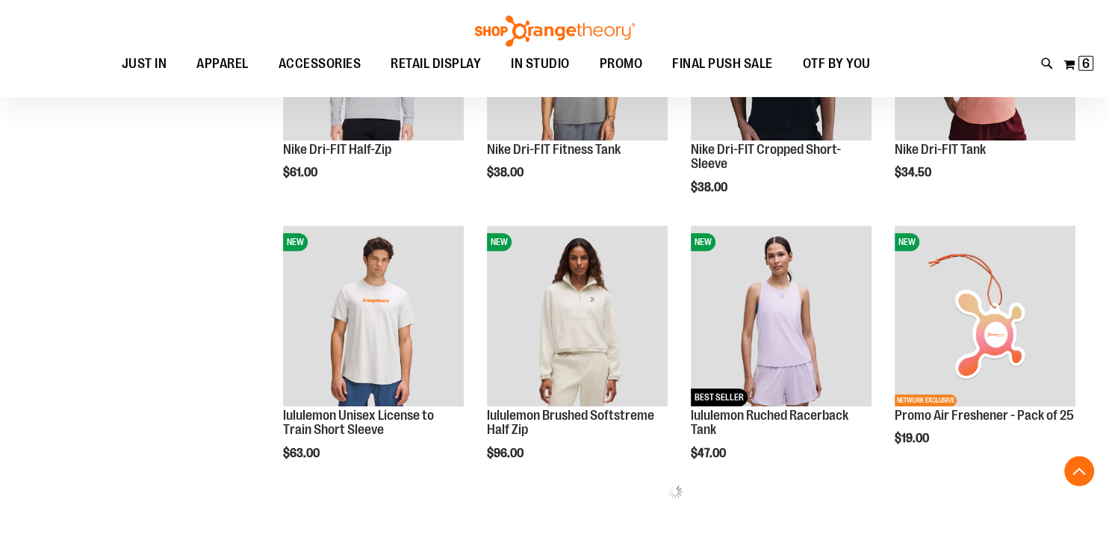
scroll to position [1402, 0]
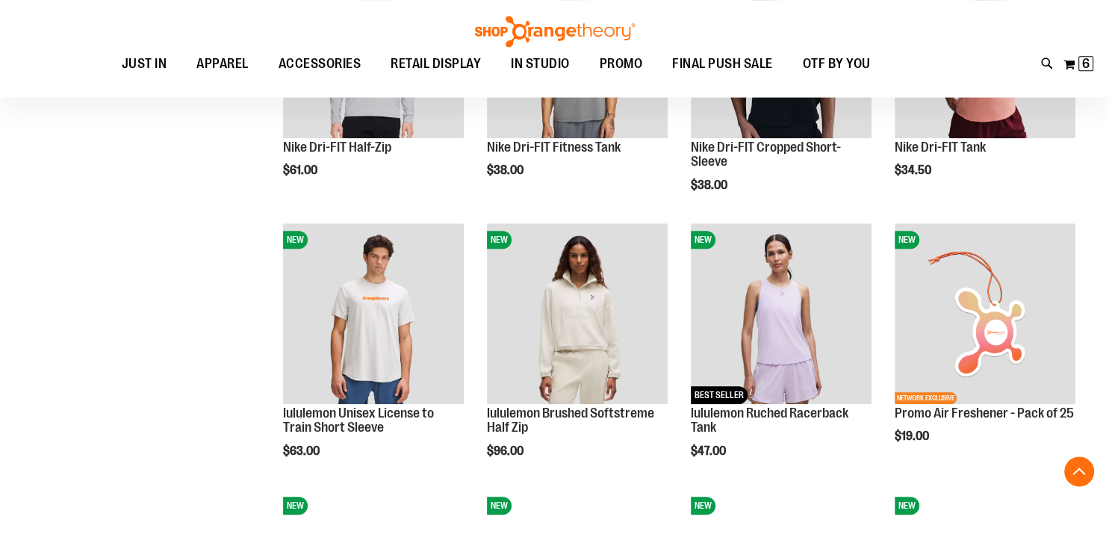
drag, startPoint x: 1106, startPoint y: 276, endPoint x: 1102, endPoint y: 316, distance: 40.5
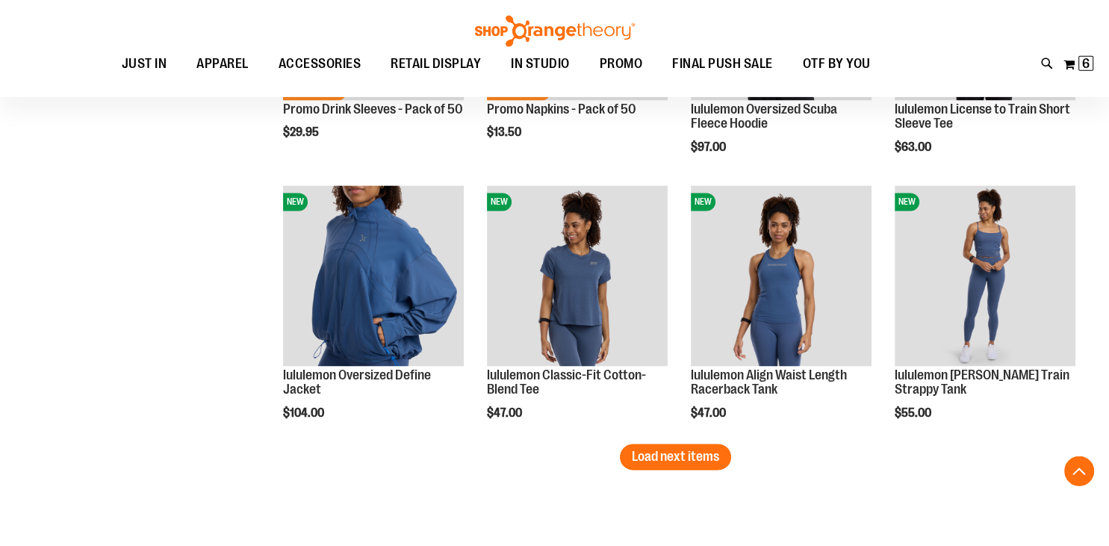
scroll to position [2268, 0]
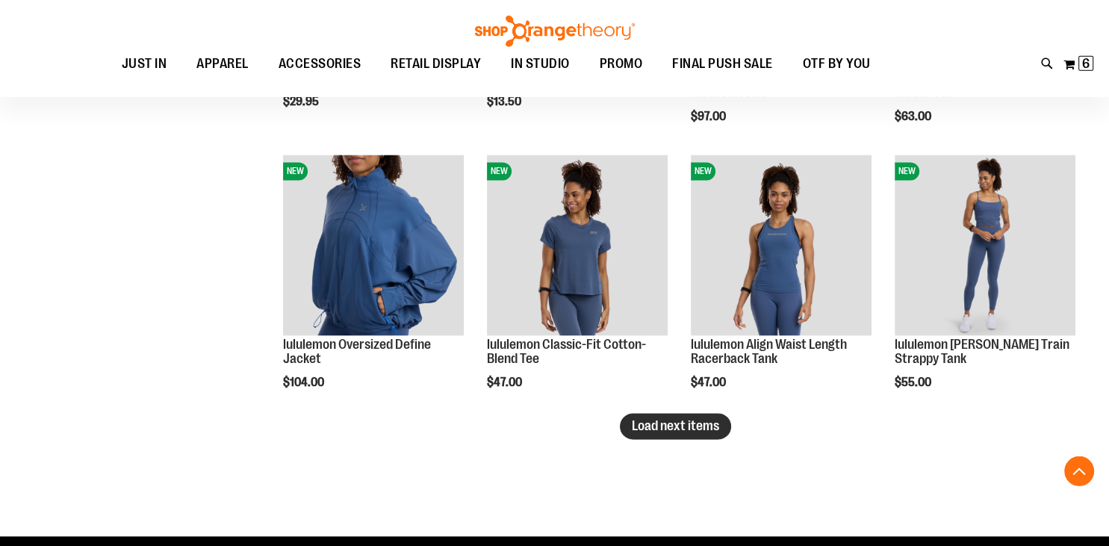
click at [684, 435] on button "Load next items" at bounding box center [675, 427] width 111 height 26
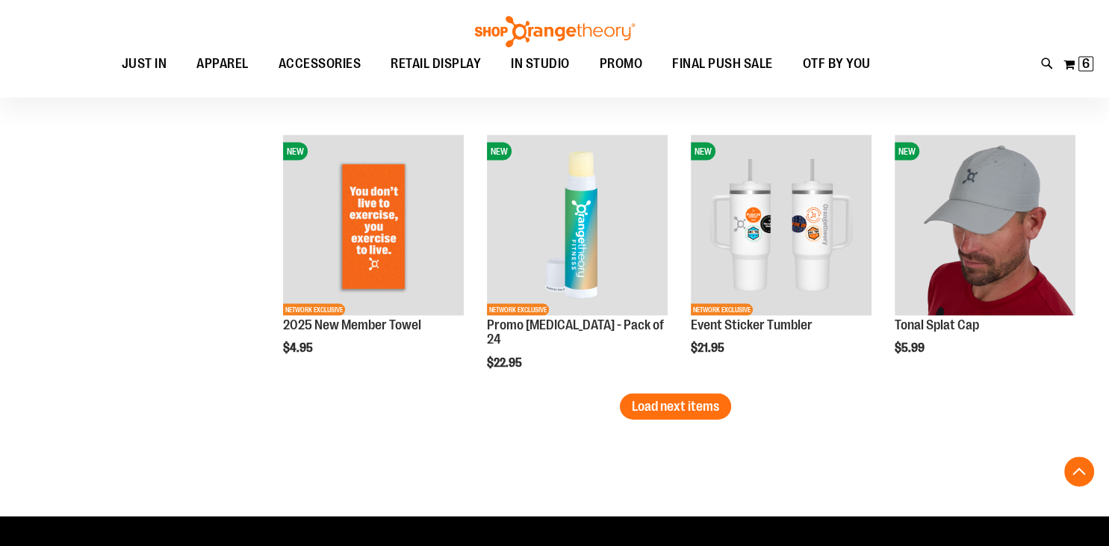
scroll to position [3090, 0]
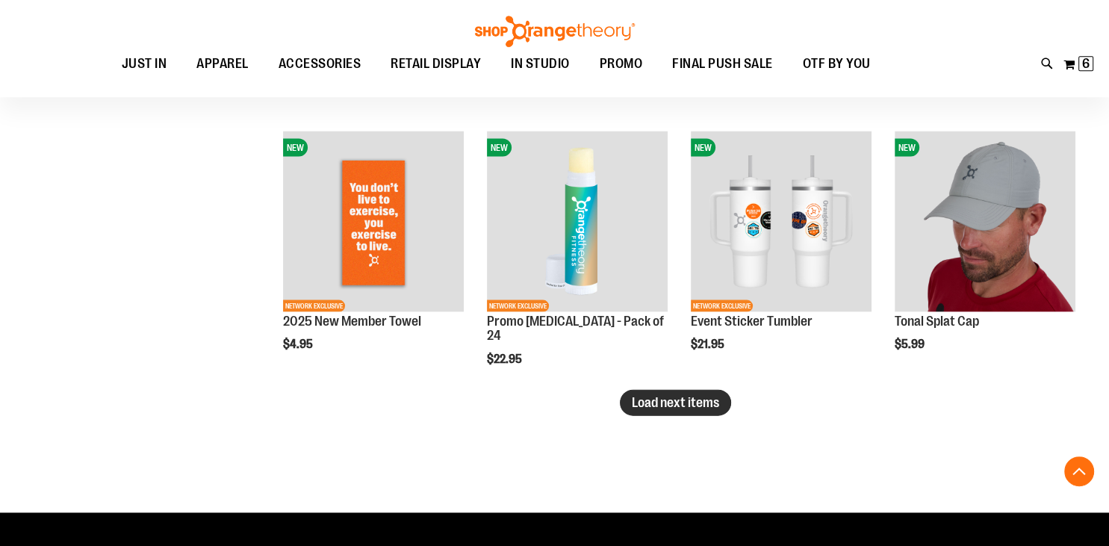
click at [665, 410] on button "Load next items" at bounding box center [675, 402] width 111 height 26
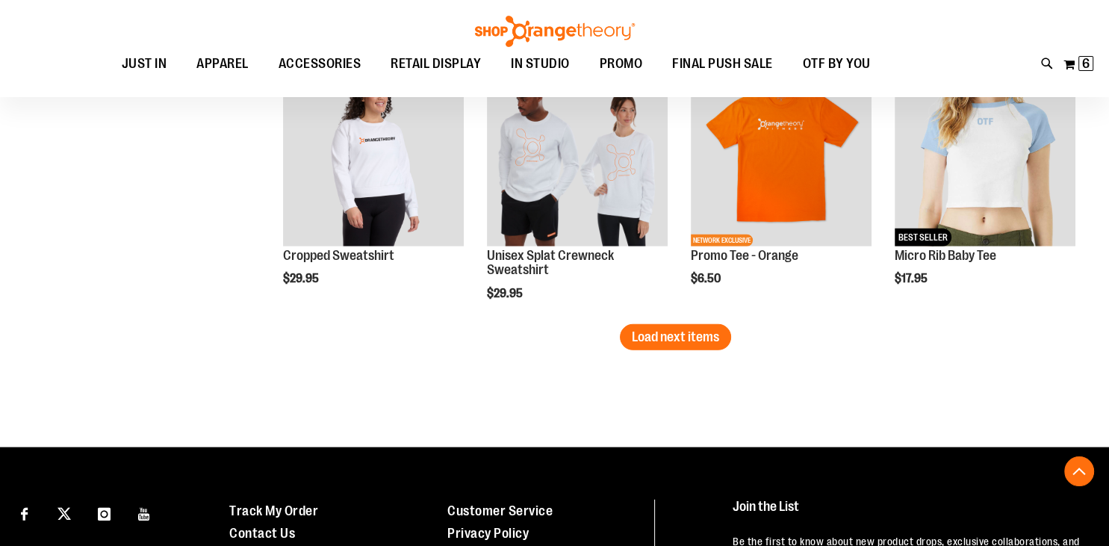
scroll to position [3978, 0]
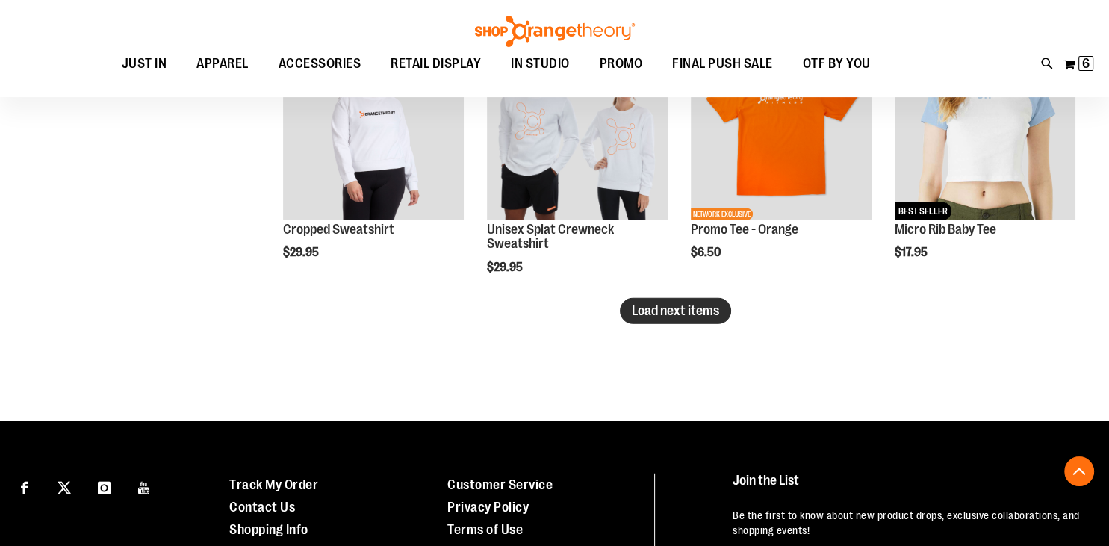
click at [680, 310] on span "Load next items" at bounding box center [675, 310] width 87 height 15
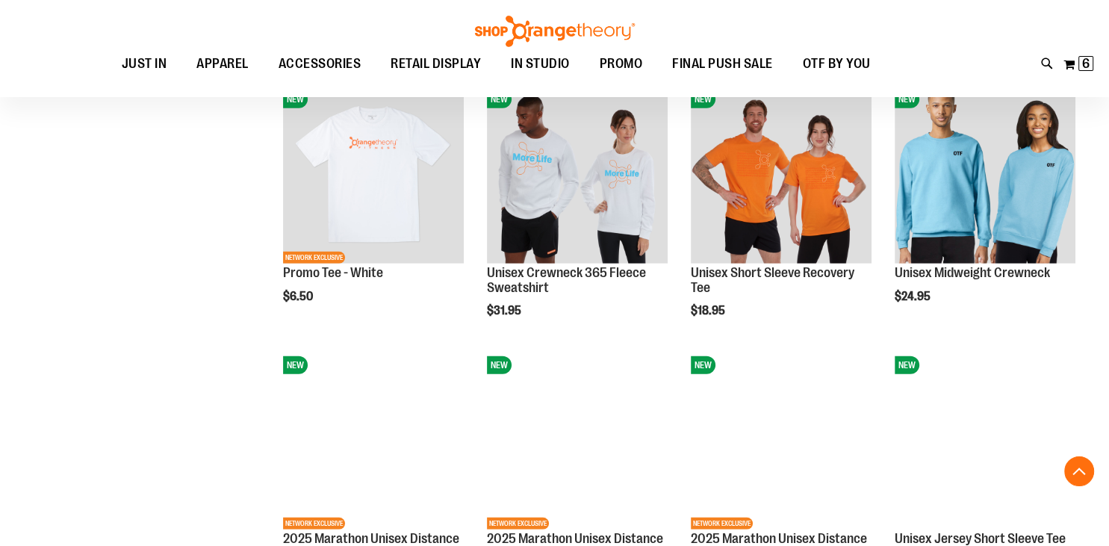
scroll to position [4195, 0]
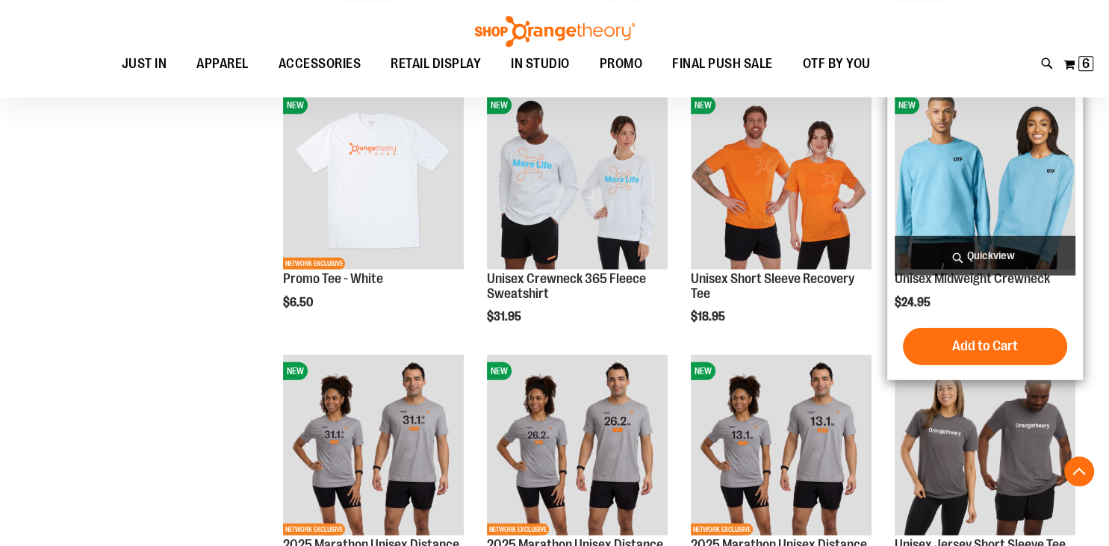
click at [999, 270] on span "Quickview" at bounding box center [985, 256] width 181 height 40
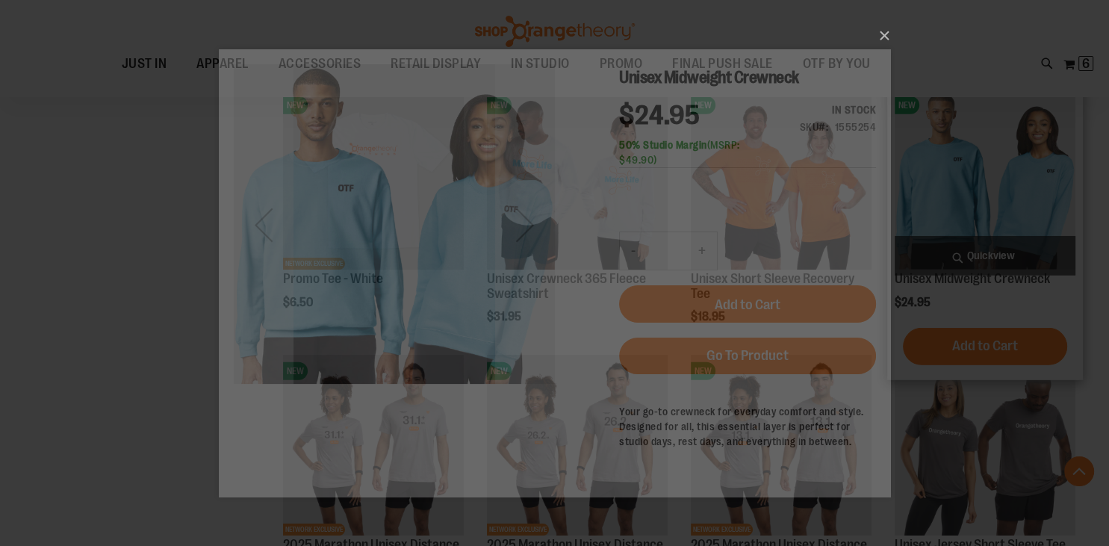
scroll to position [0, 0]
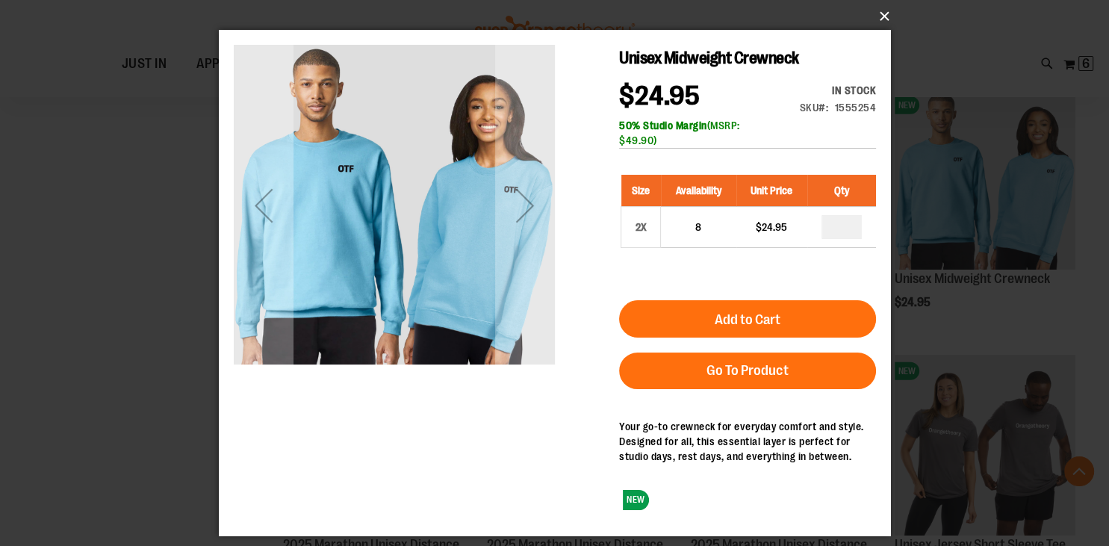
click at [882, 16] on button "×" at bounding box center [559, 16] width 672 height 33
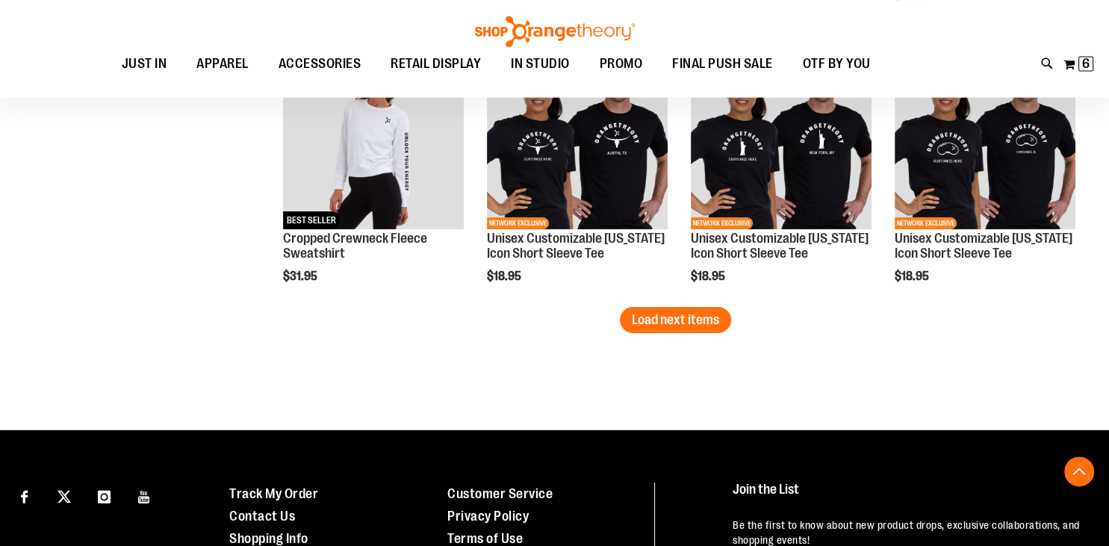
scroll to position [4773, 0]
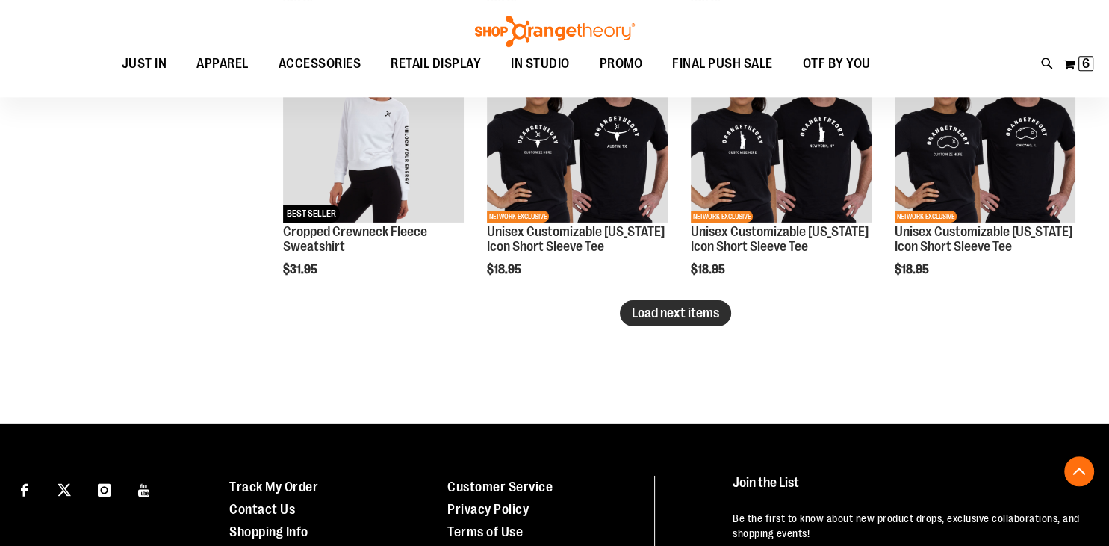
click at [673, 320] on span "Load next items" at bounding box center [675, 312] width 87 height 15
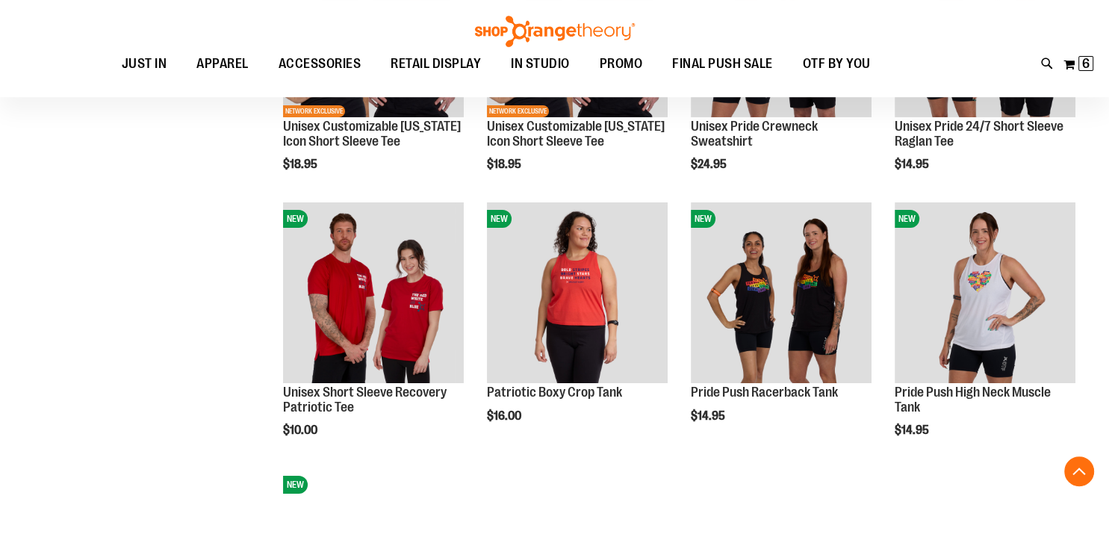
scroll to position [5152, 0]
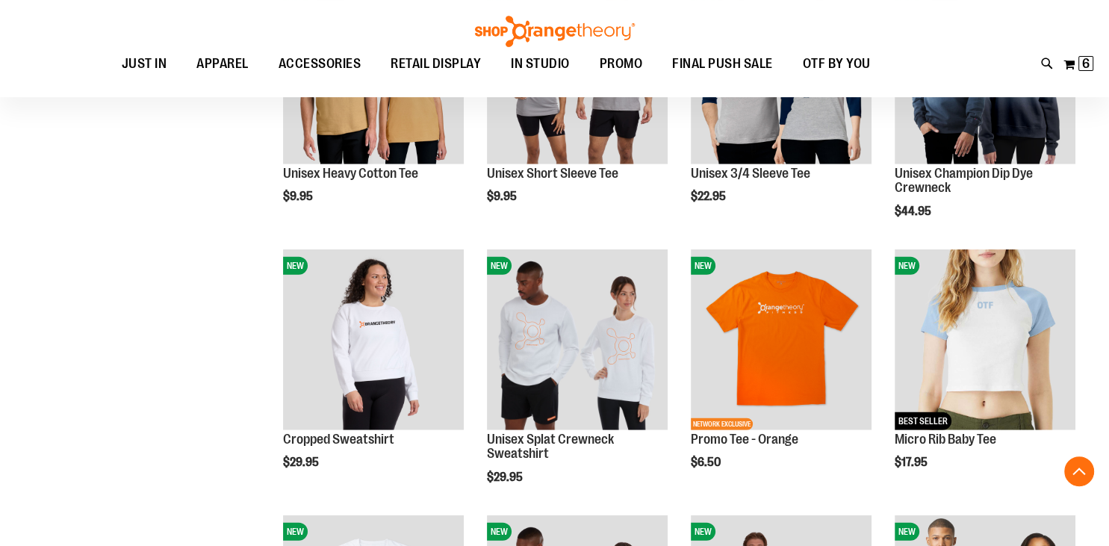
scroll to position [3662, 0]
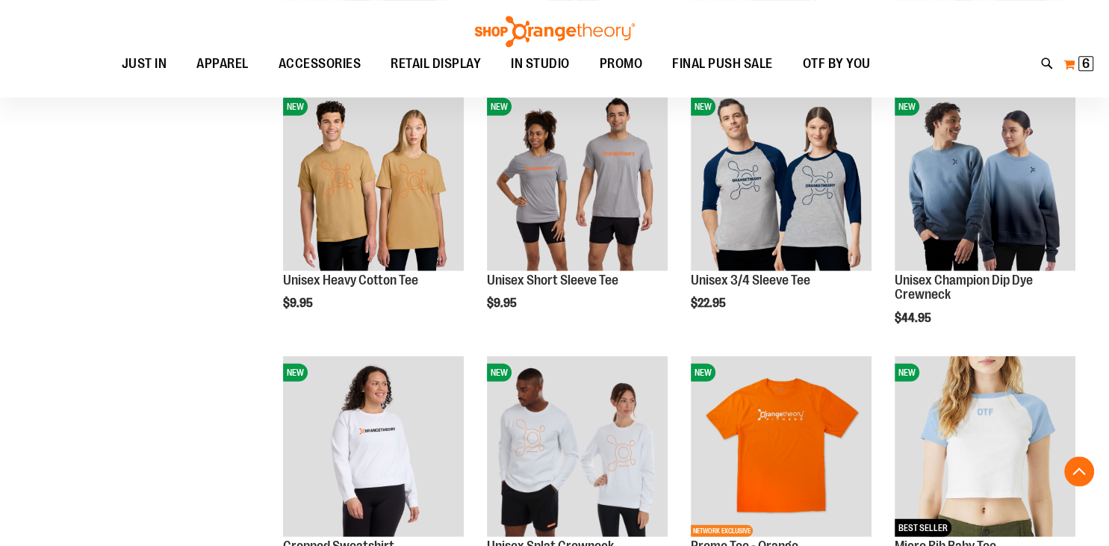
click at [1089, 63] on span "6" at bounding box center [1085, 63] width 7 height 15
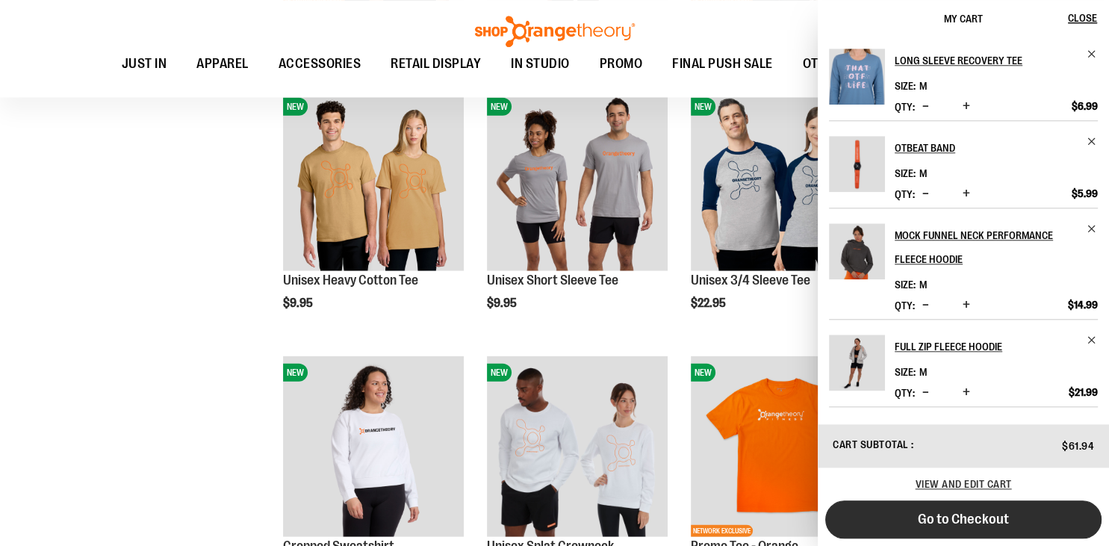
click at [1001, 517] on span "Go to Checkout" at bounding box center [963, 519] width 91 height 16
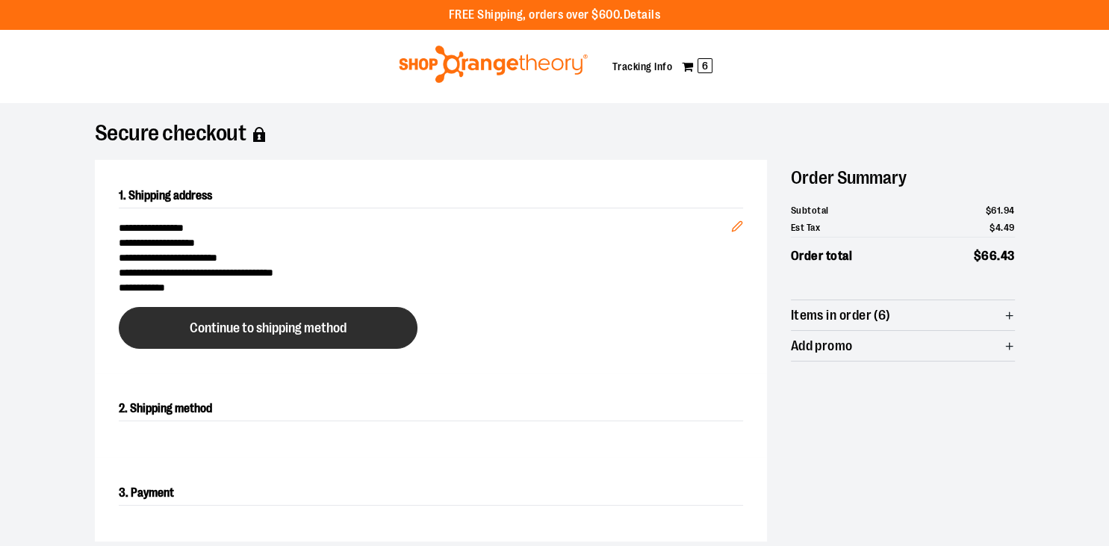
click at [288, 321] on span "Continue to shipping method" at bounding box center [268, 328] width 157 height 14
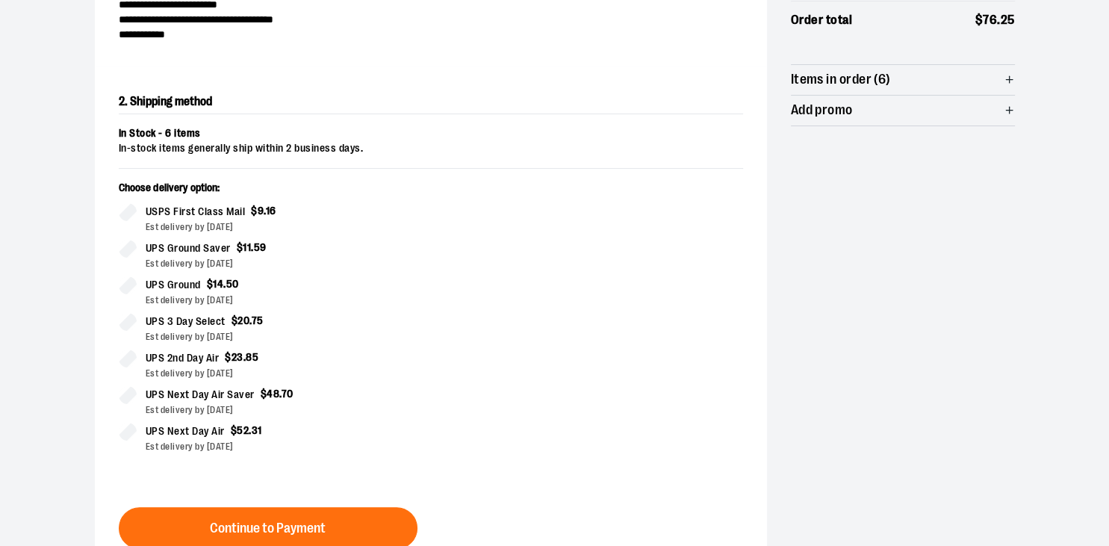
scroll to position [254, 0]
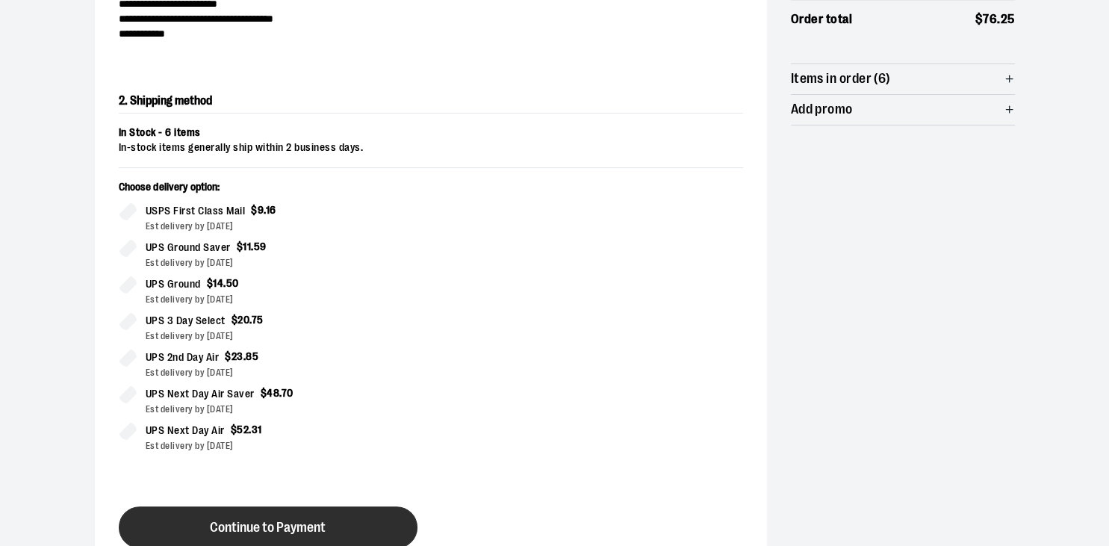
click at [335, 532] on button "Continue to Payment" at bounding box center [268, 527] width 299 height 42
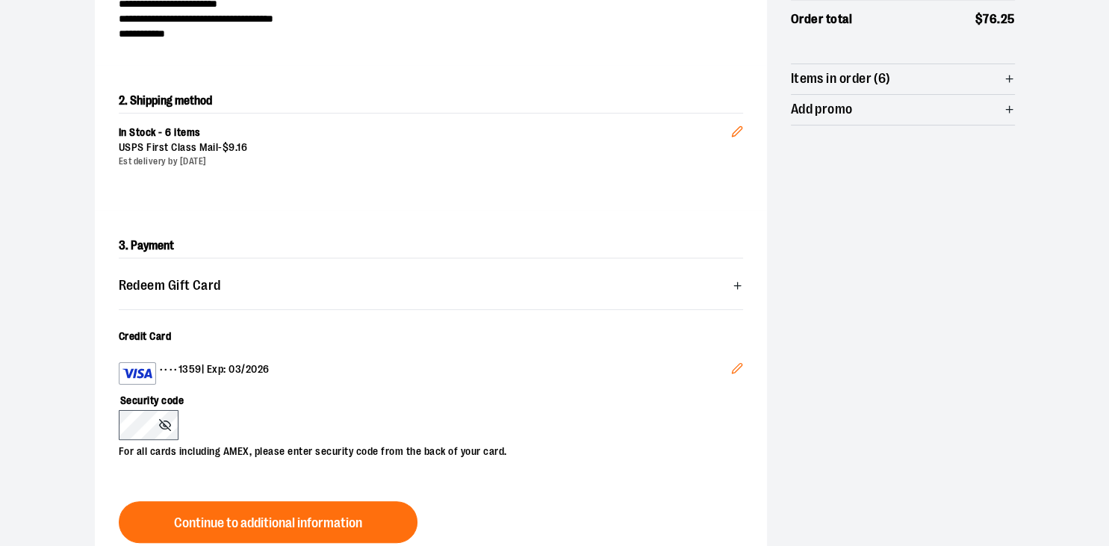
click at [736, 361] on button "Edit" at bounding box center [737, 370] width 36 height 40
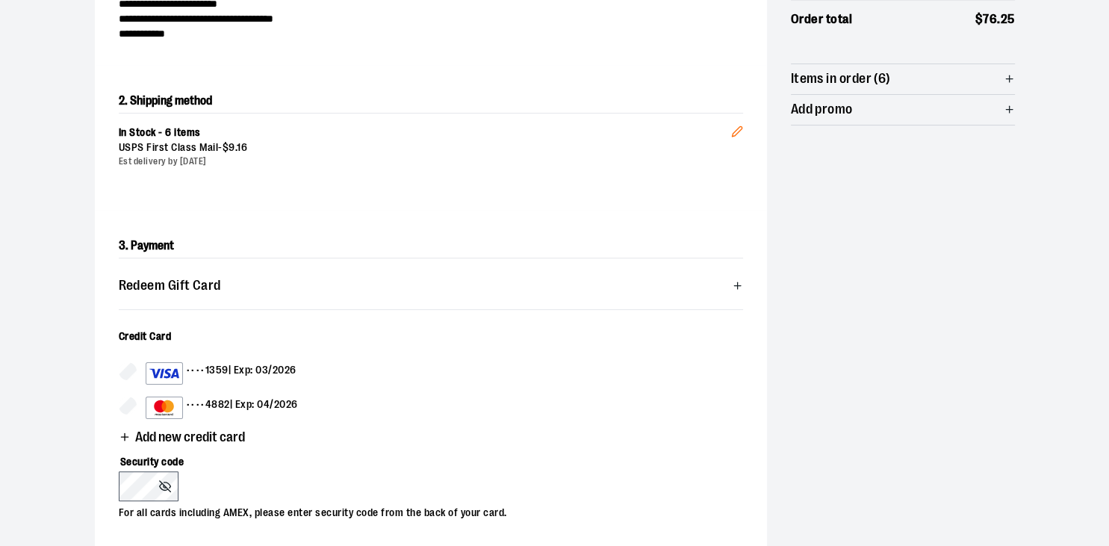
click at [279, 409] on div "•••• 4882 | Exp: 04/2026" at bounding box center [222, 407] width 152 height 22
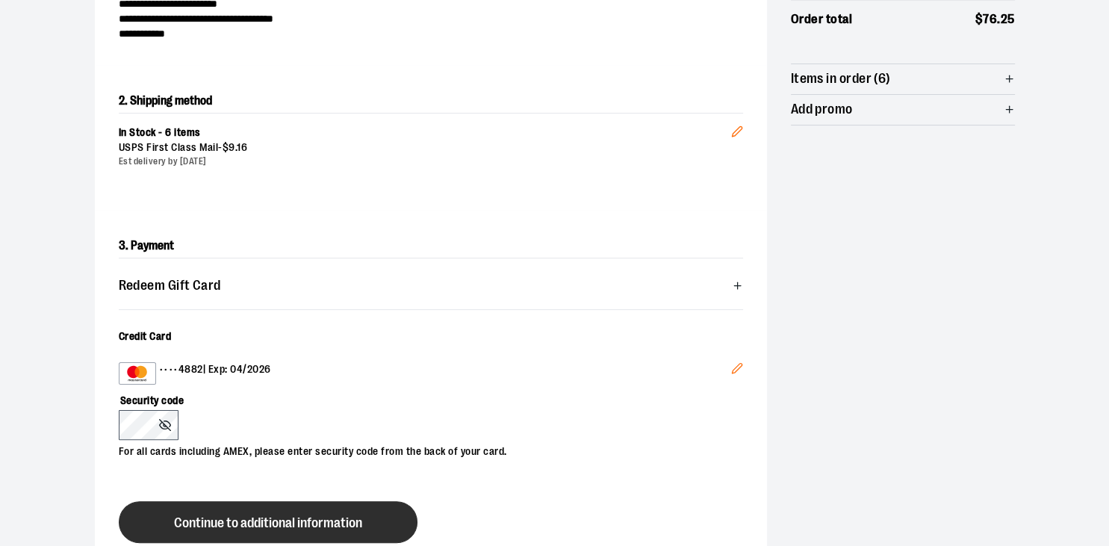
click at [205, 510] on button "Continue to additional information" at bounding box center [268, 522] width 299 height 42
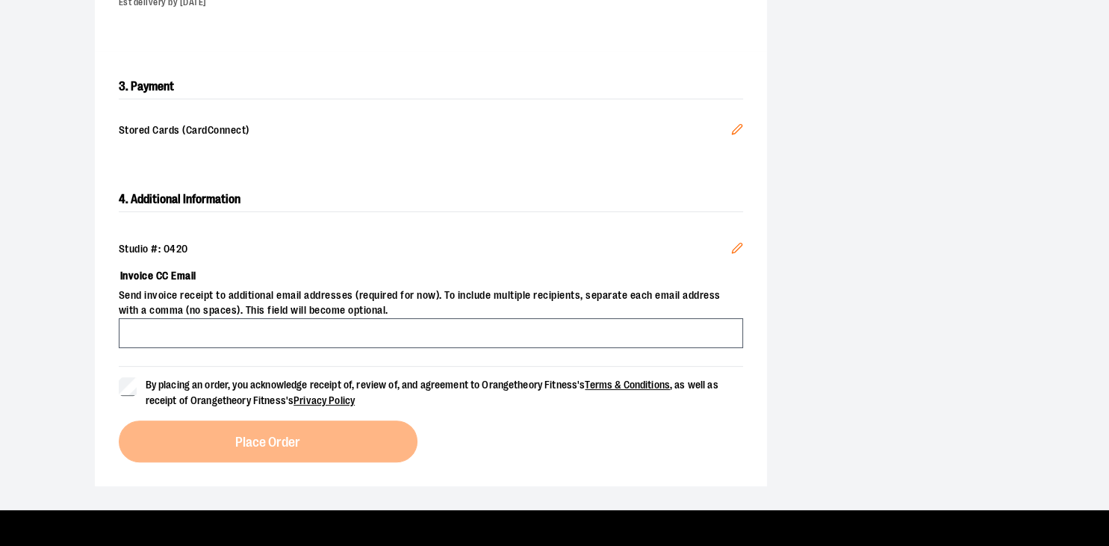
scroll to position [415, 0]
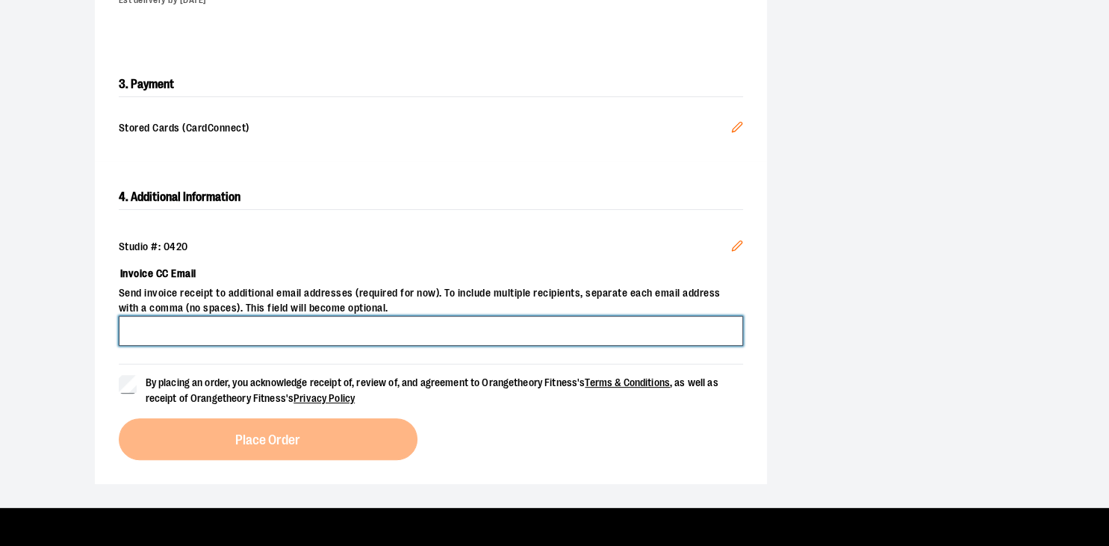
click at [325, 334] on input "Invoice CC Email" at bounding box center [431, 331] width 624 height 30
type input "**********"
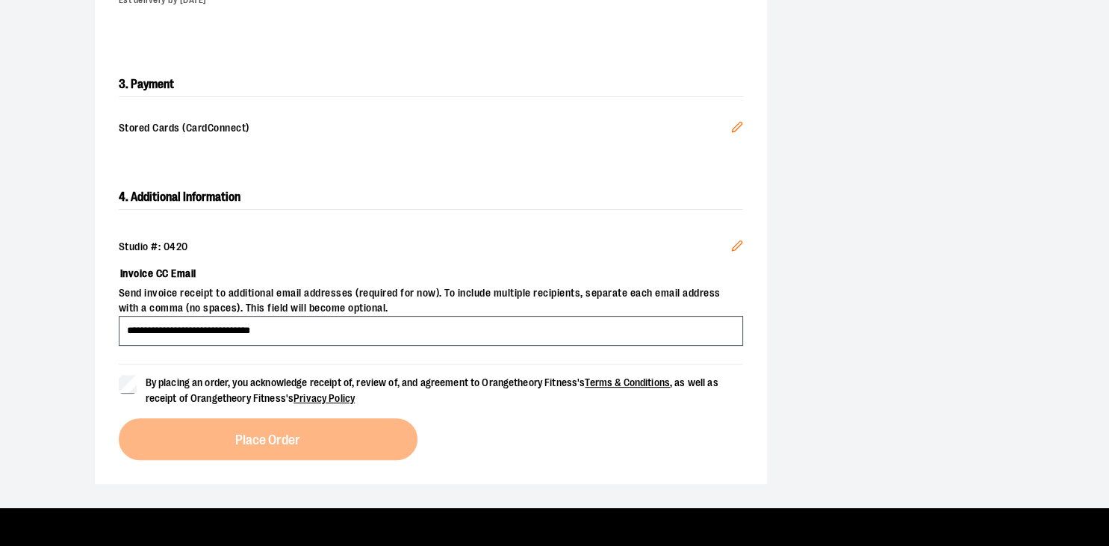
click at [136, 385] on label "By placing an order, you acknowledge receipt of, review of, and agreement to Or…" at bounding box center [431, 390] width 624 height 31
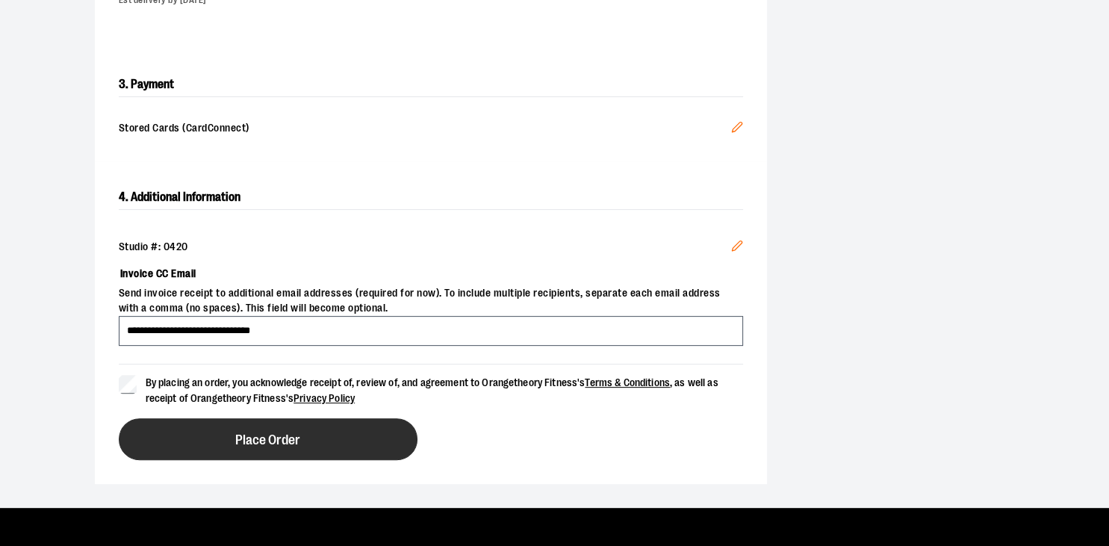
click at [206, 429] on button "Place Order" at bounding box center [268, 439] width 299 height 42
